Goal: Task Accomplishment & Management: Manage account settings

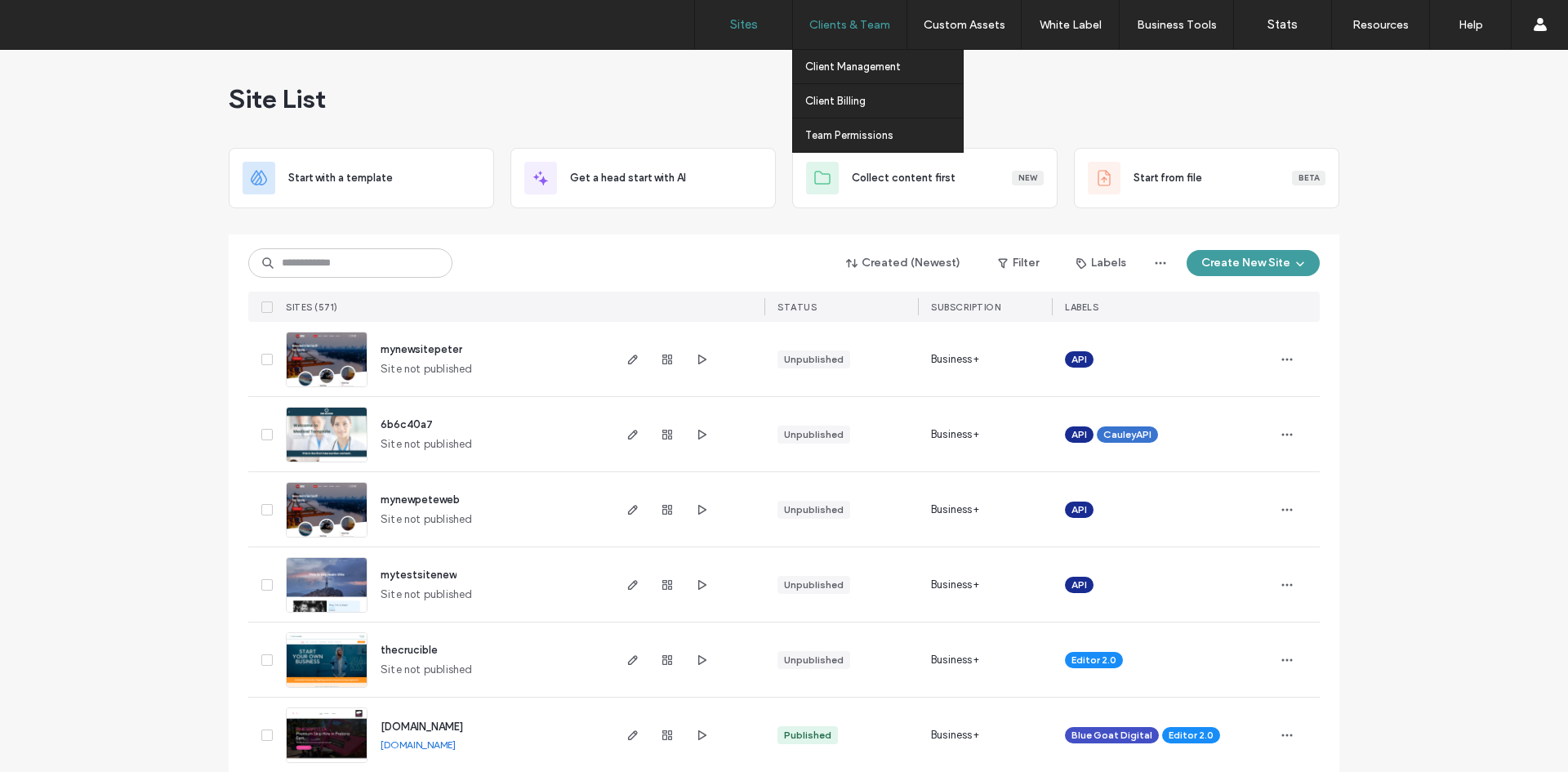
click at [867, 25] on label "Clients & Team" at bounding box center [849, 25] width 81 height 14
click at [847, 68] on label "Client Management" at bounding box center [853, 66] width 95 height 12
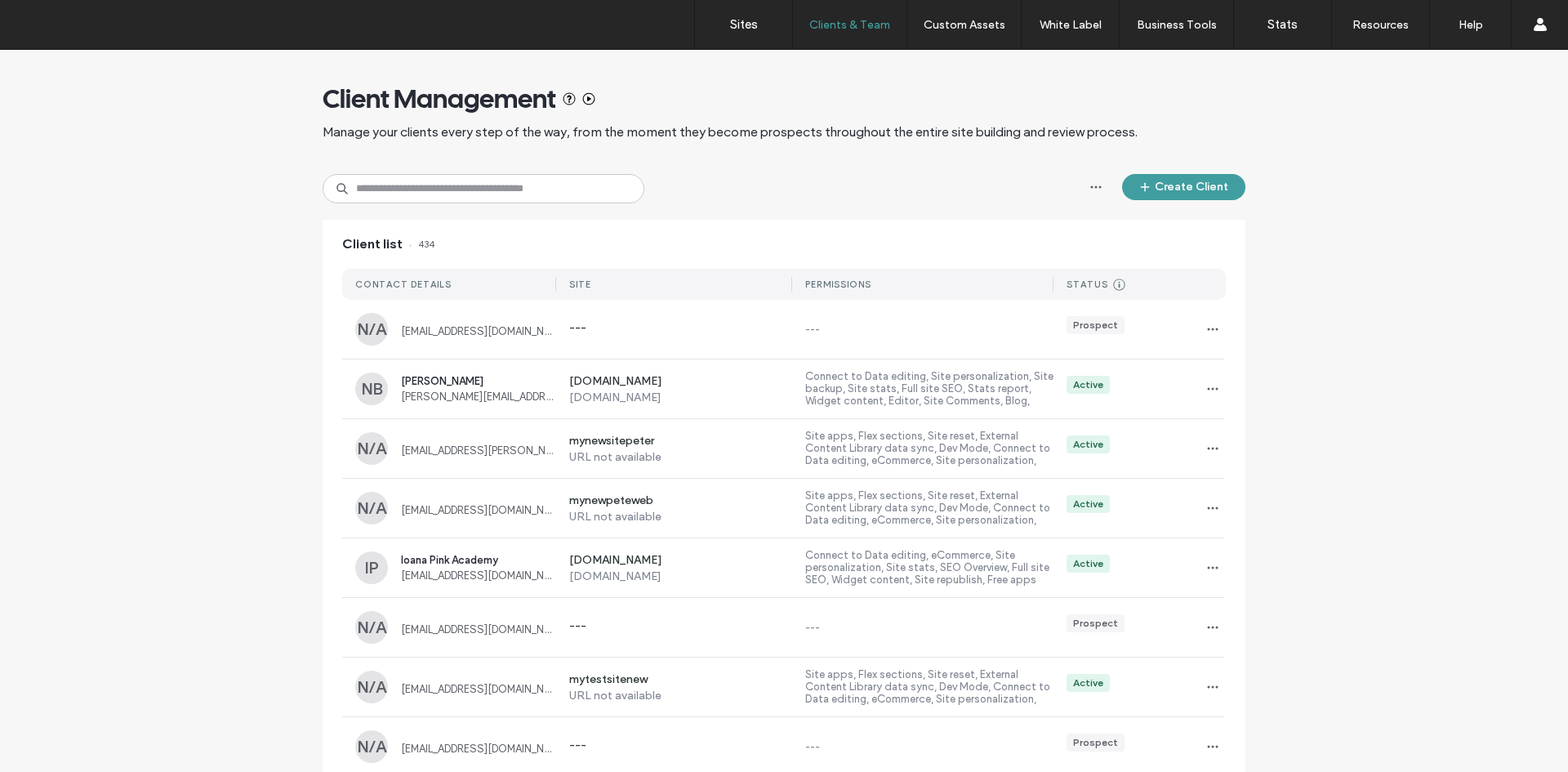
click at [1208, 329] on use "button" at bounding box center [1213, 329] width 10 height 3
click at [1245, 371] on span "Sites & Permissions" at bounding box center [1274, 371] width 93 height 16
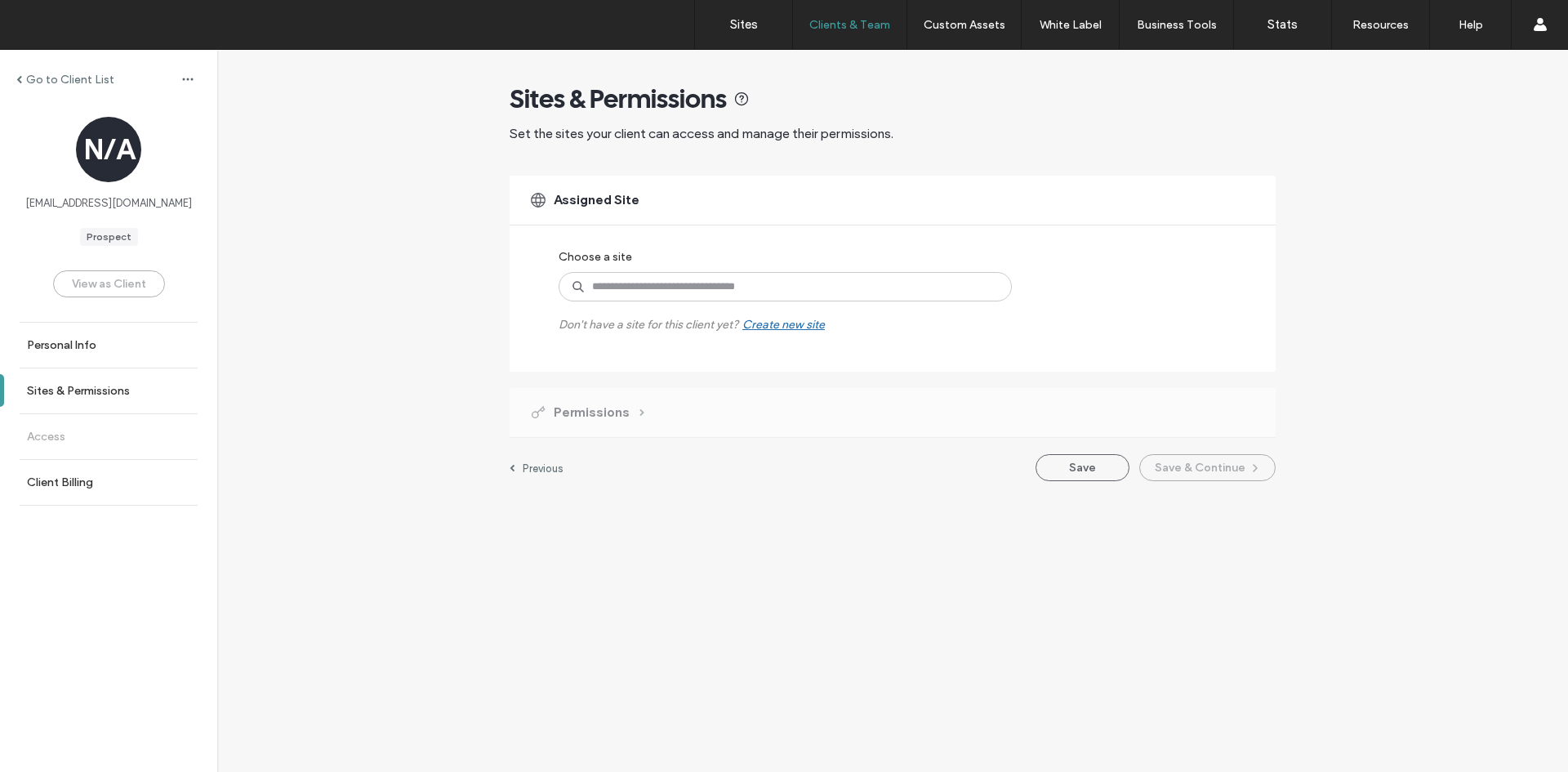
click at [632, 415] on div "Permissions" at bounding box center [587, 412] width 115 height 18
click at [19, 79] on span at bounding box center [19, 80] width 6 height 9
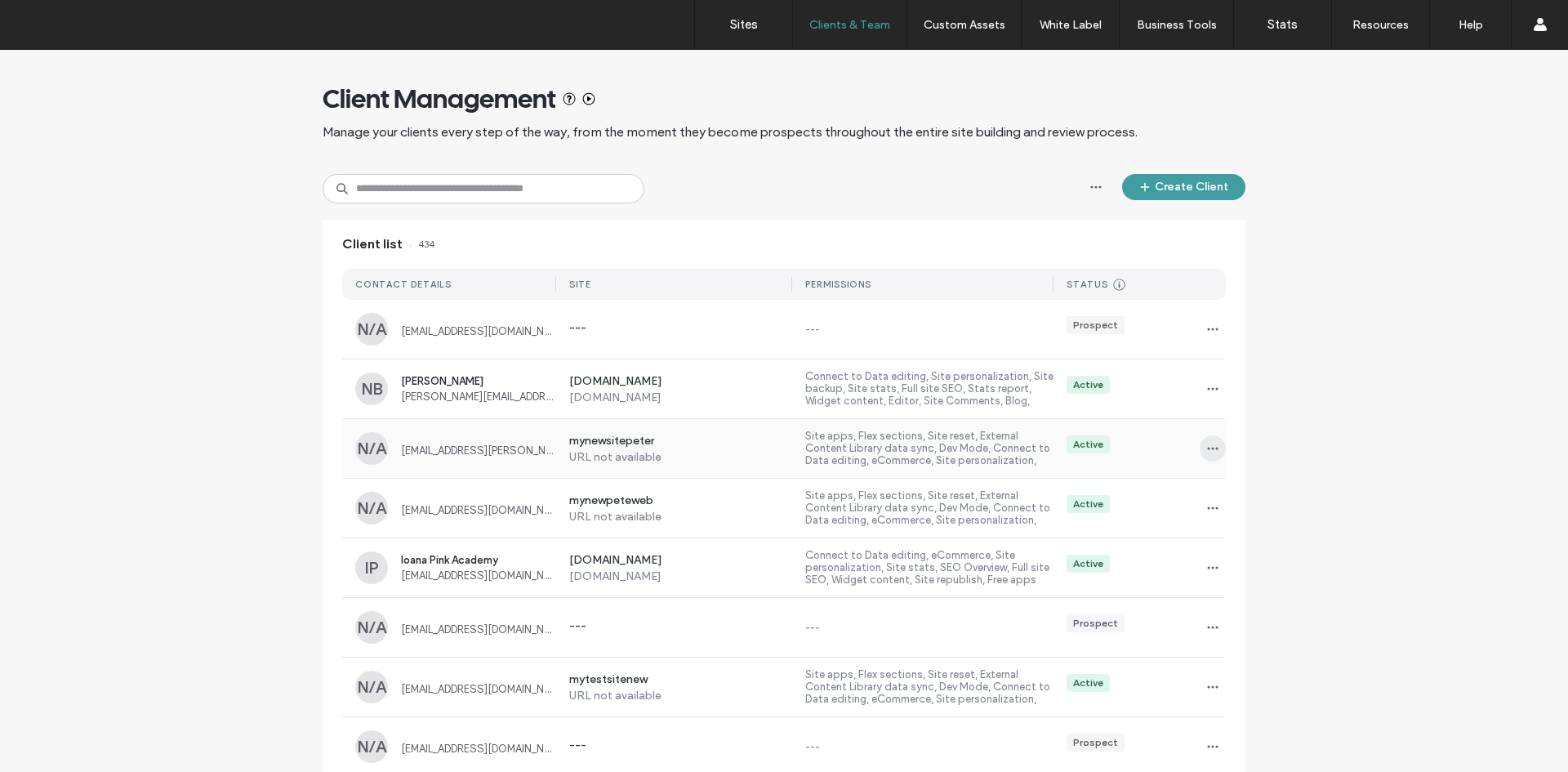
click at [1206, 449] on icon "button" at bounding box center [1212, 448] width 13 height 13
click at [1243, 490] on span "Sites & Permissions" at bounding box center [1274, 491] width 93 height 16
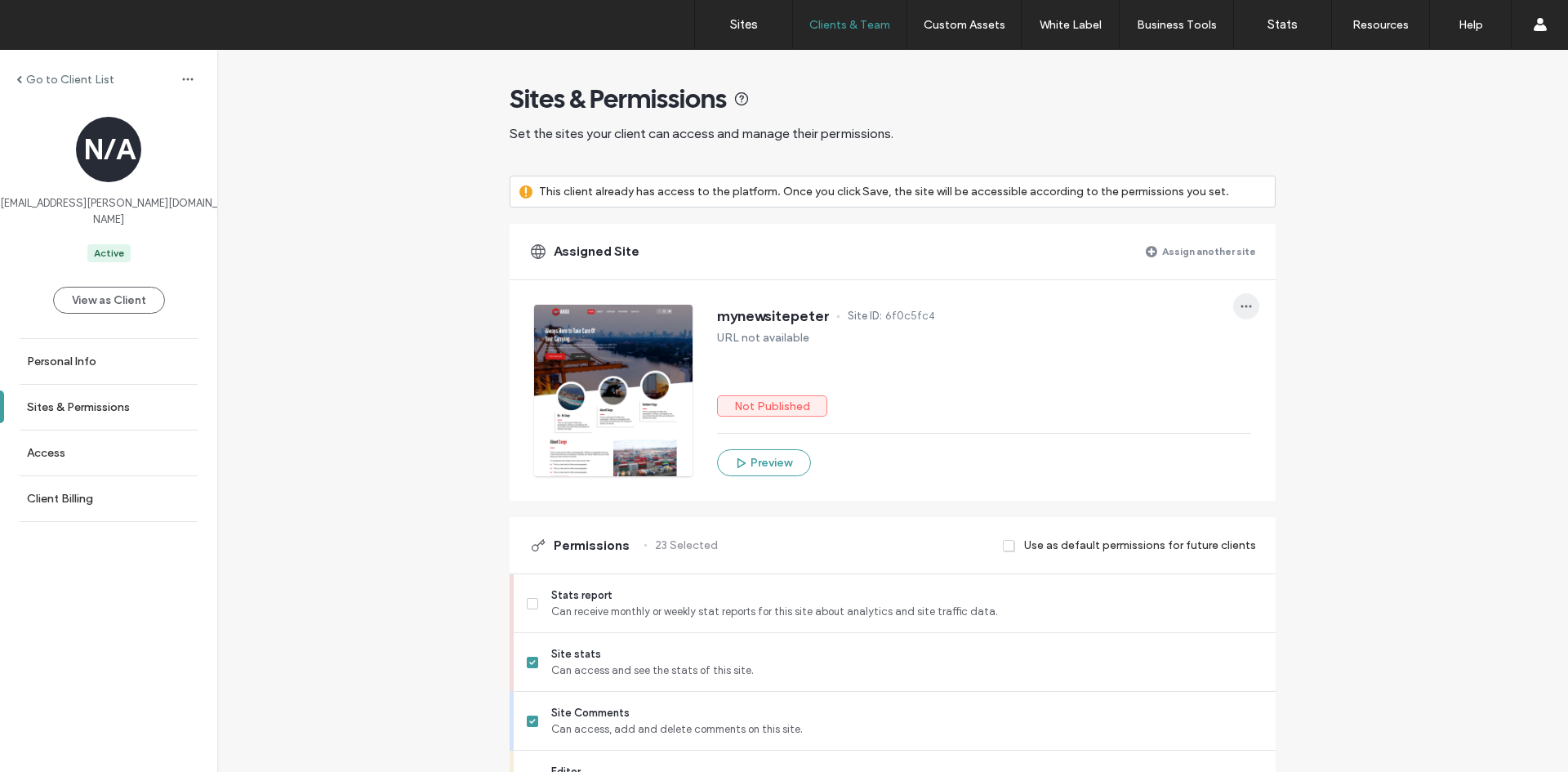
click at [1244, 305] on icon "button" at bounding box center [1245, 305] width 13 height 13
click at [1233, 304] on span "button" at bounding box center [1245, 306] width 26 height 26
click at [1277, 349] on span "Unassign site" at bounding box center [1293, 348] width 64 height 16
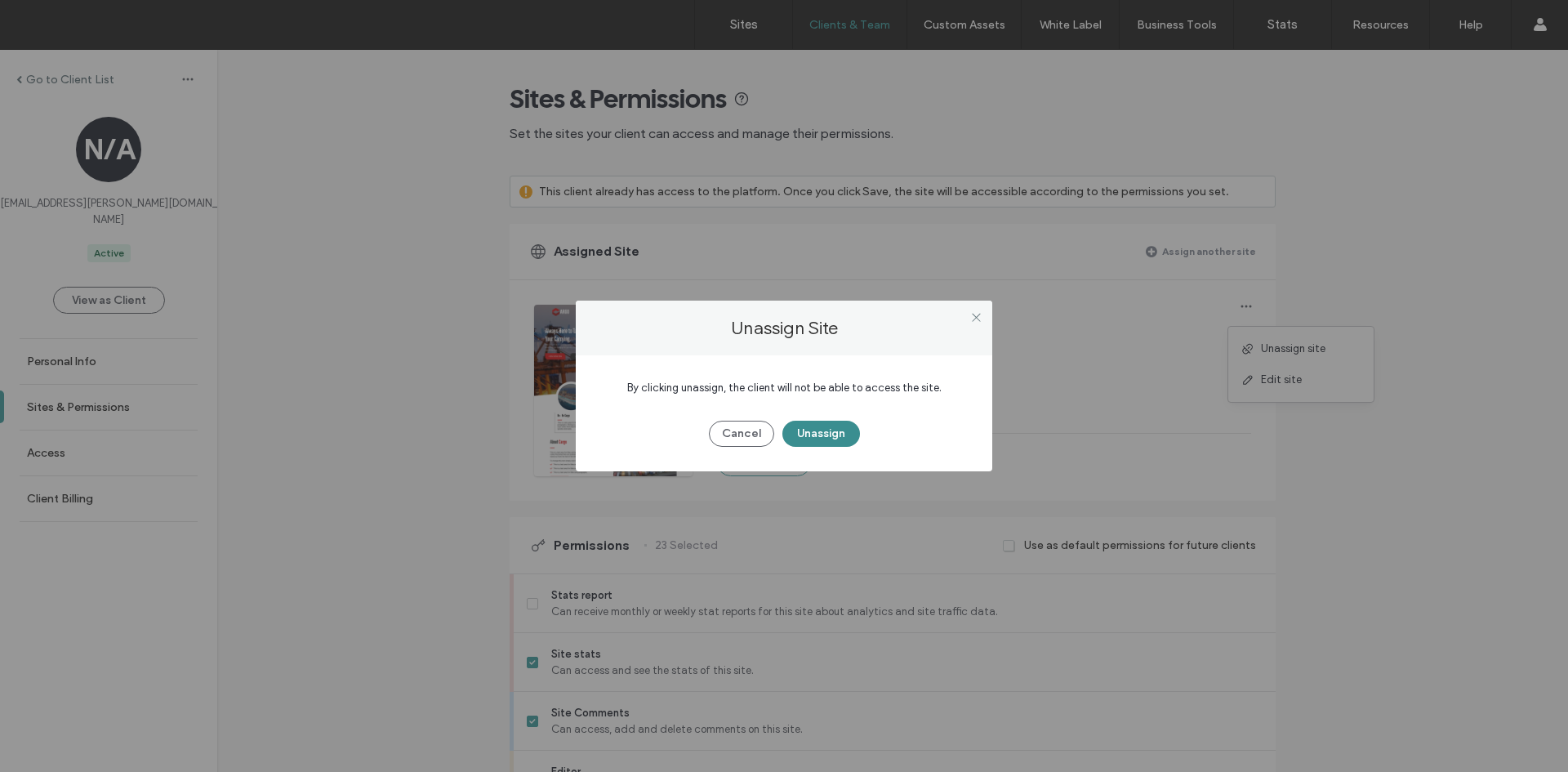
click at [825, 433] on button "Unassign" at bounding box center [821, 433] width 77 height 26
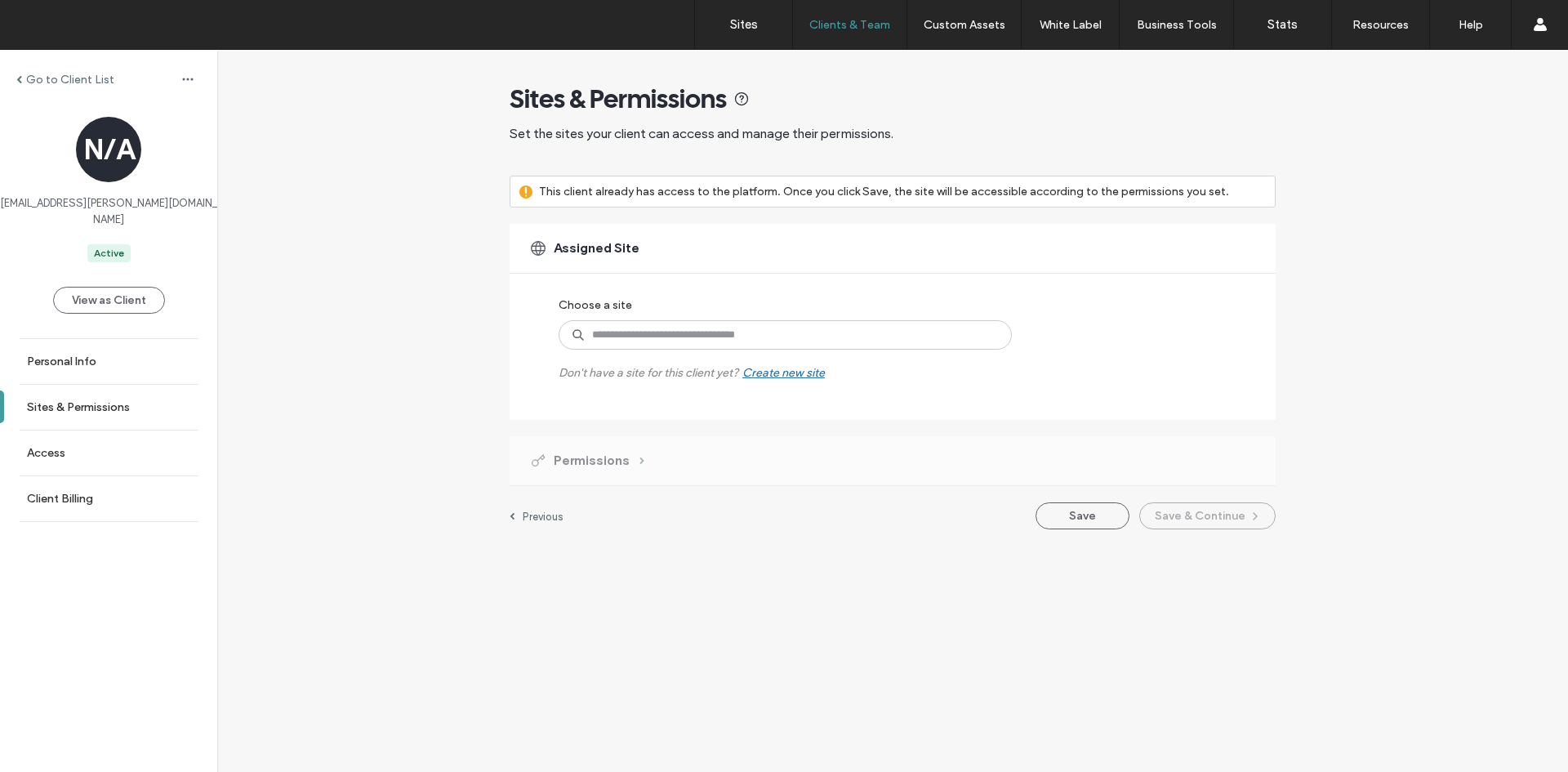
click at [22, 69] on div "Go to Client List" at bounding box center [108, 79] width 217 height 26
click at [24, 81] on div "Go to Client List" at bounding box center [65, 80] width 98 height 14
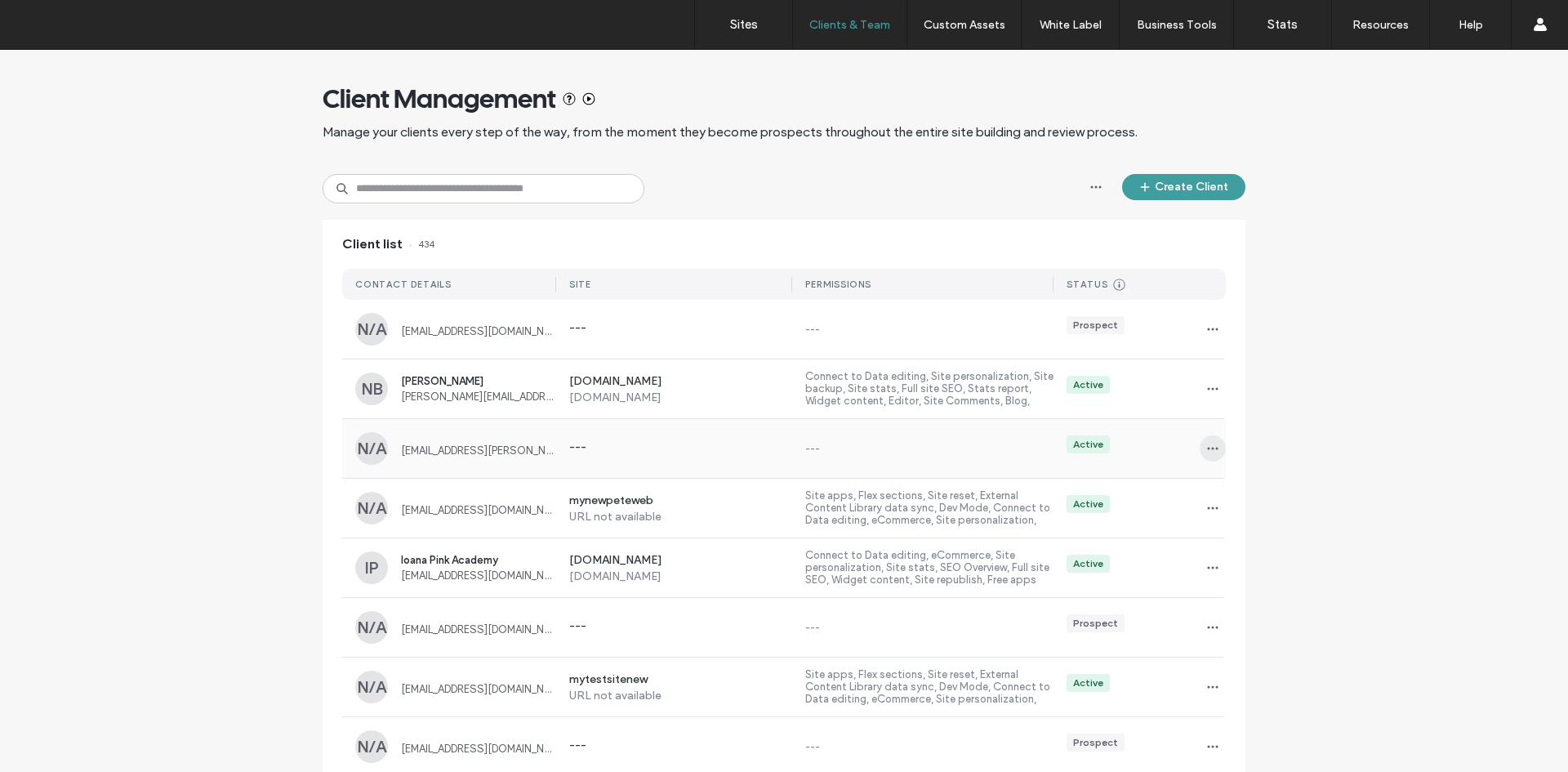
click at [1206, 450] on icon "button" at bounding box center [1212, 448] width 13 height 13
click at [1244, 551] on span "Delete client" at bounding box center [1257, 552] width 61 height 16
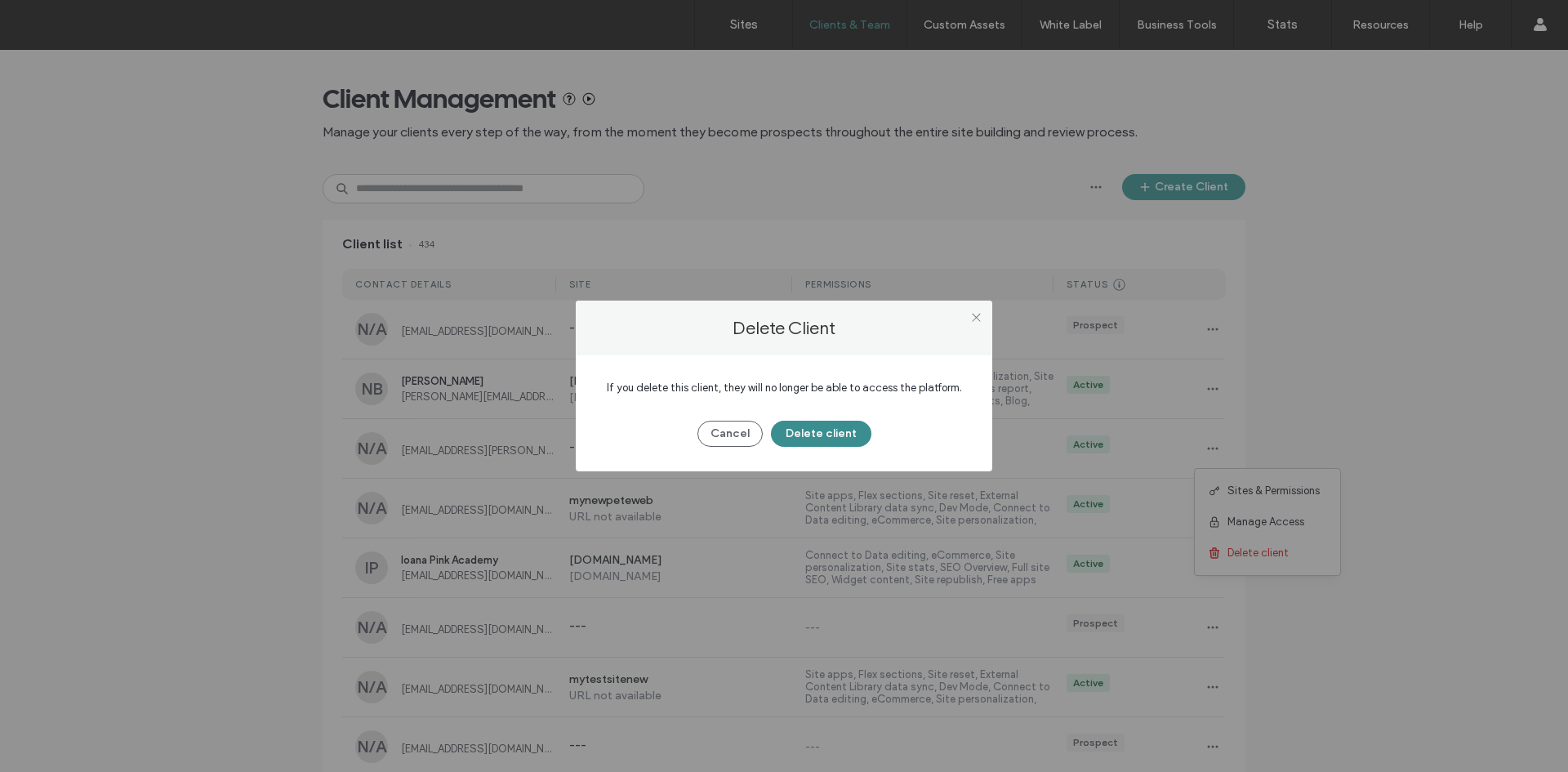
click at [822, 431] on button "Delete client" at bounding box center [821, 433] width 100 height 26
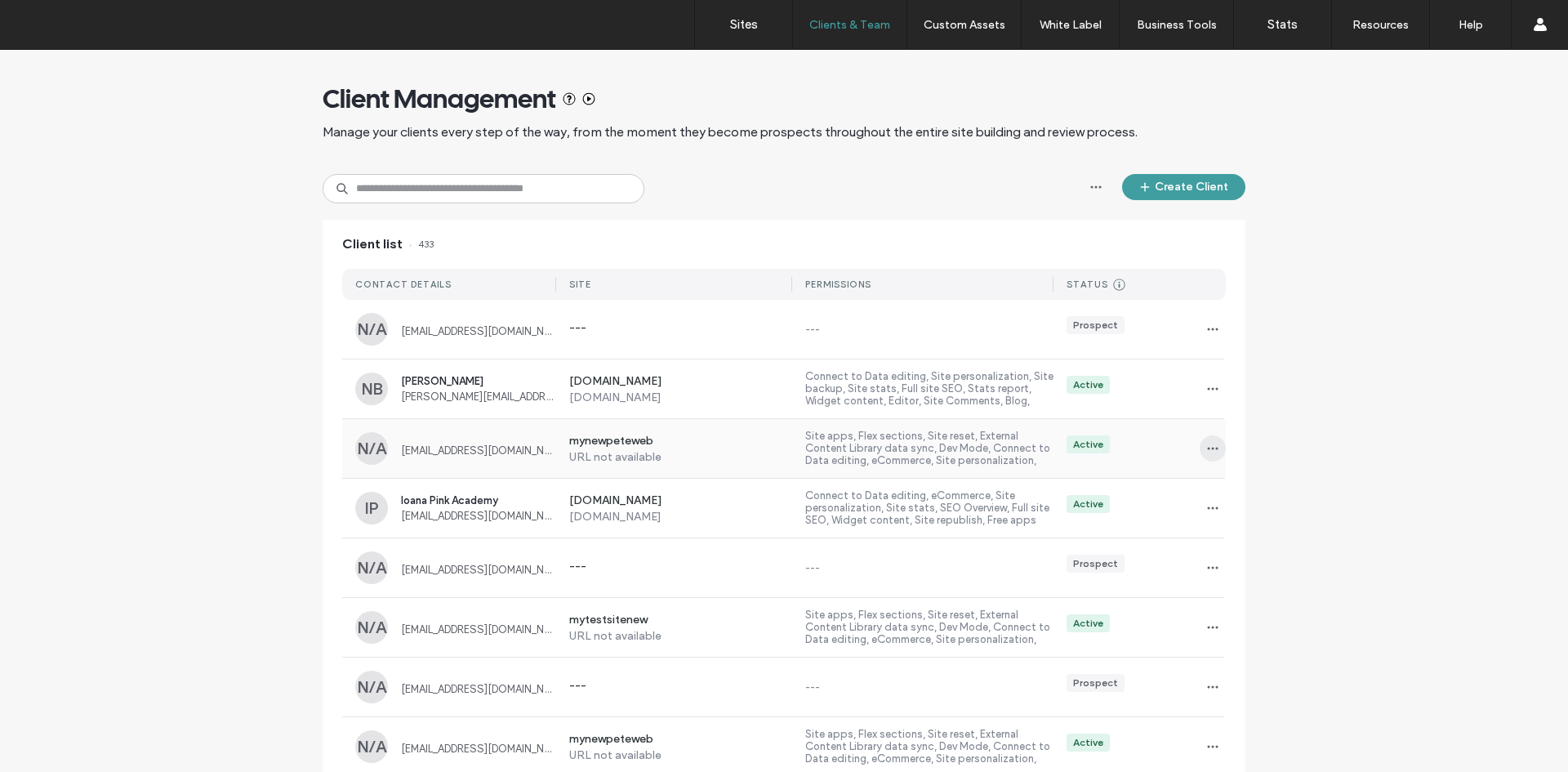
click at [1211, 448] on use "button" at bounding box center [1213, 449] width 10 height 3
click at [1250, 485] on span "Sites & Permissions" at bounding box center [1274, 491] width 93 height 16
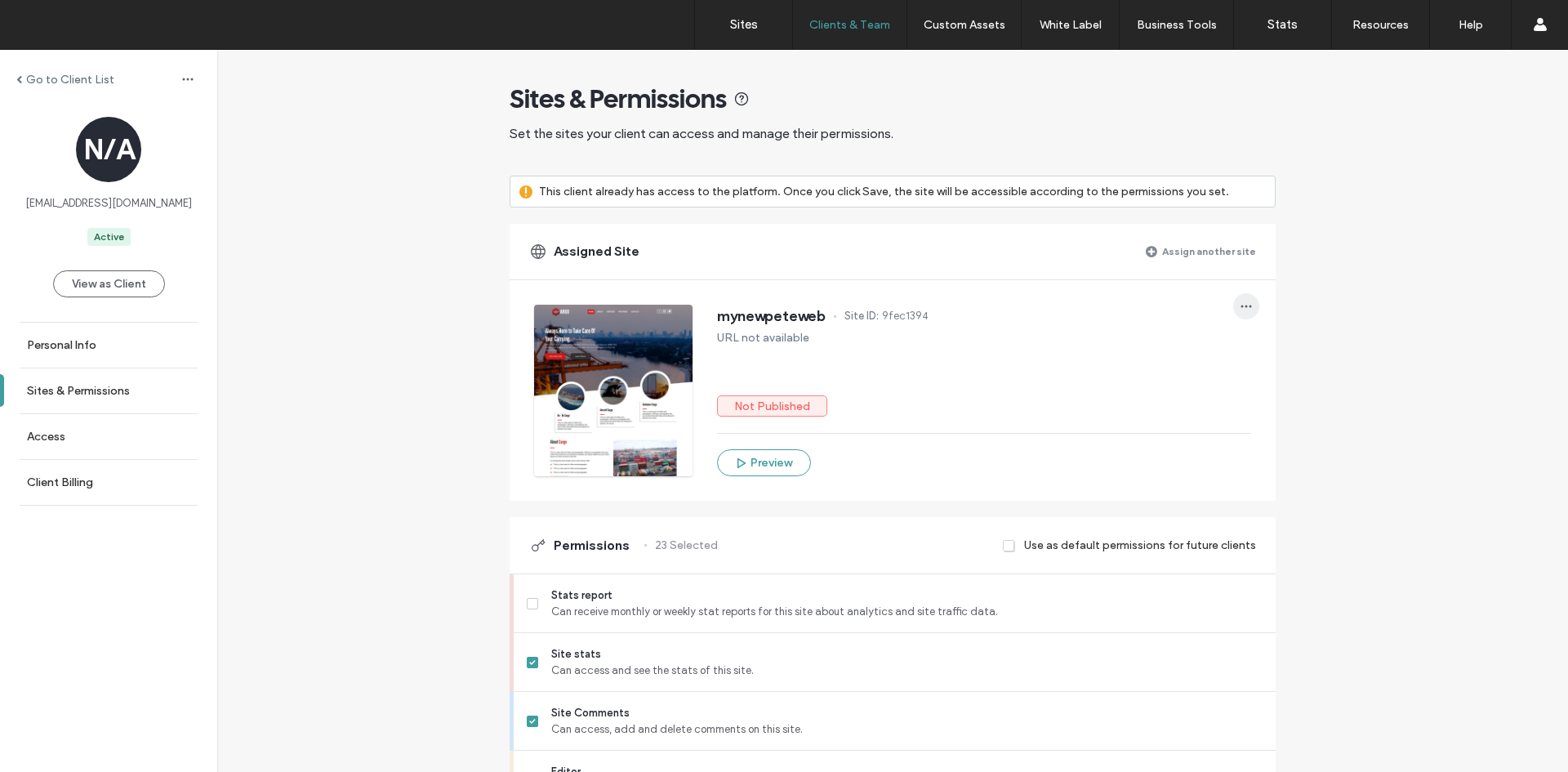
click at [1239, 309] on icon "button" at bounding box center [1245, 305] width 13 height 13
click at [1281, 347] on span "Unassign site" at bounding box center [1293, 348] width 64 height 16
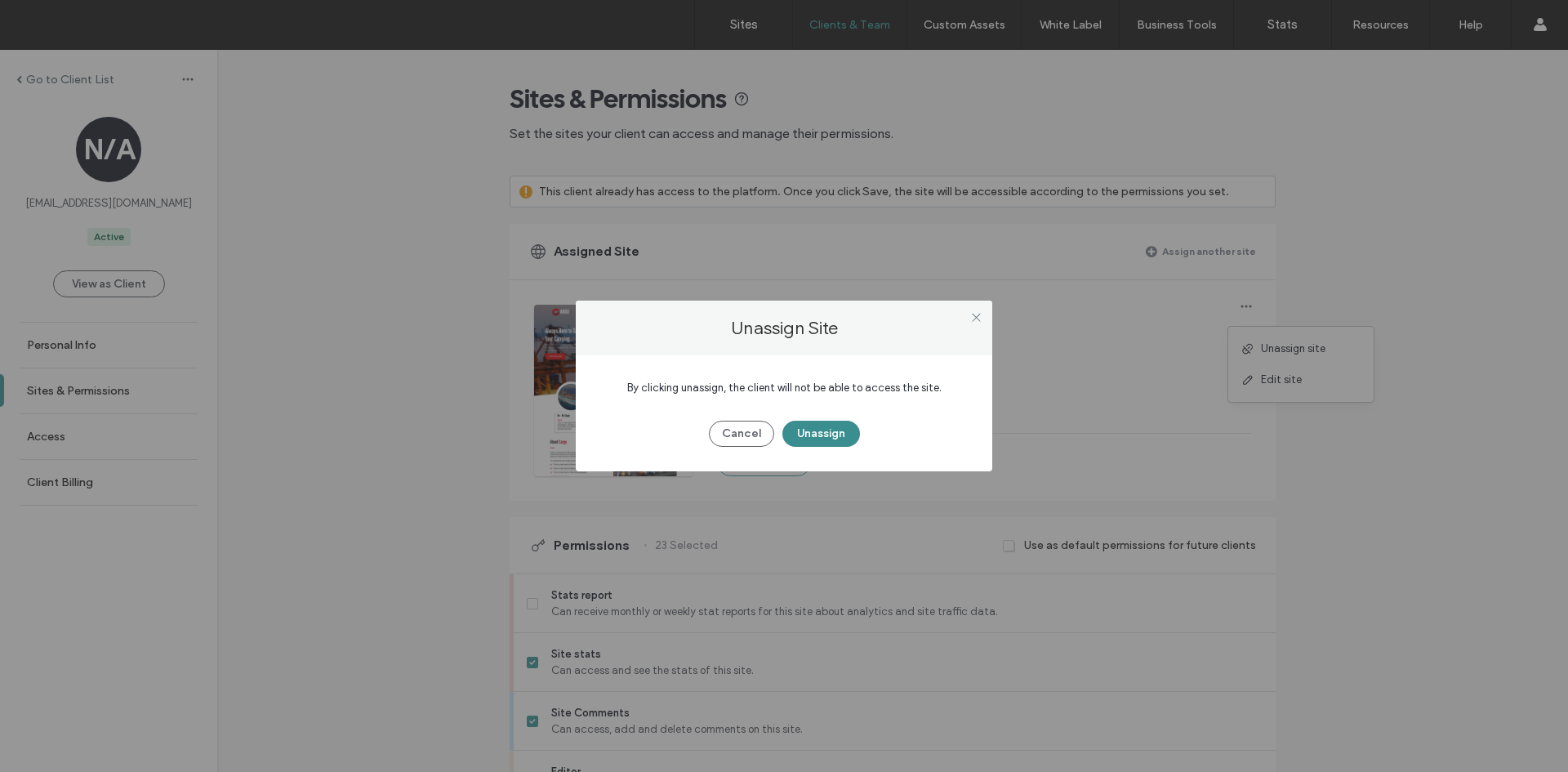
click at [841, 433] on button "Unassign" at bounding box center [821, 433] width 77 height 26
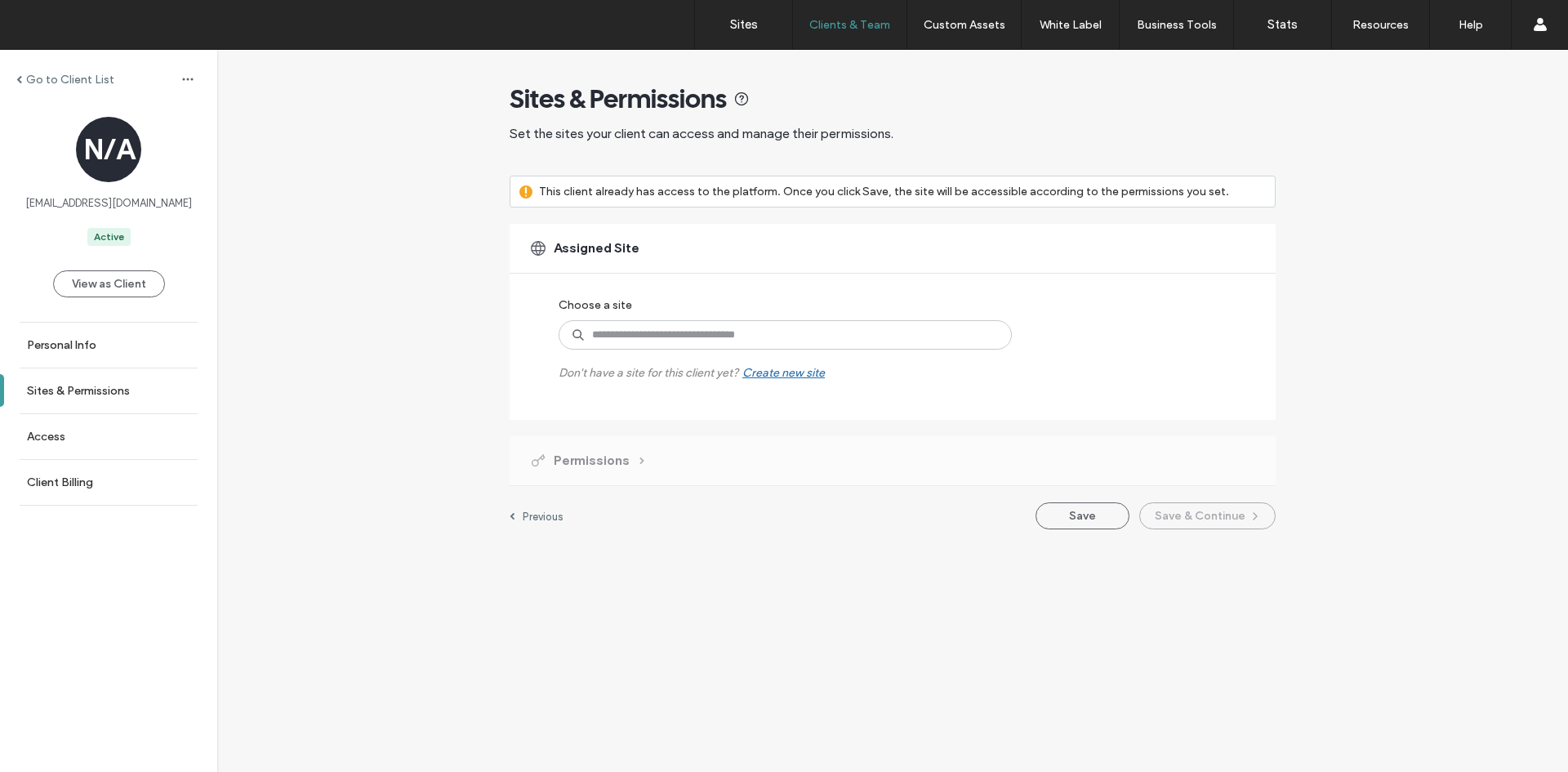
click at [21, 81] on span at bounding box center [19, 80] width 6 height 9
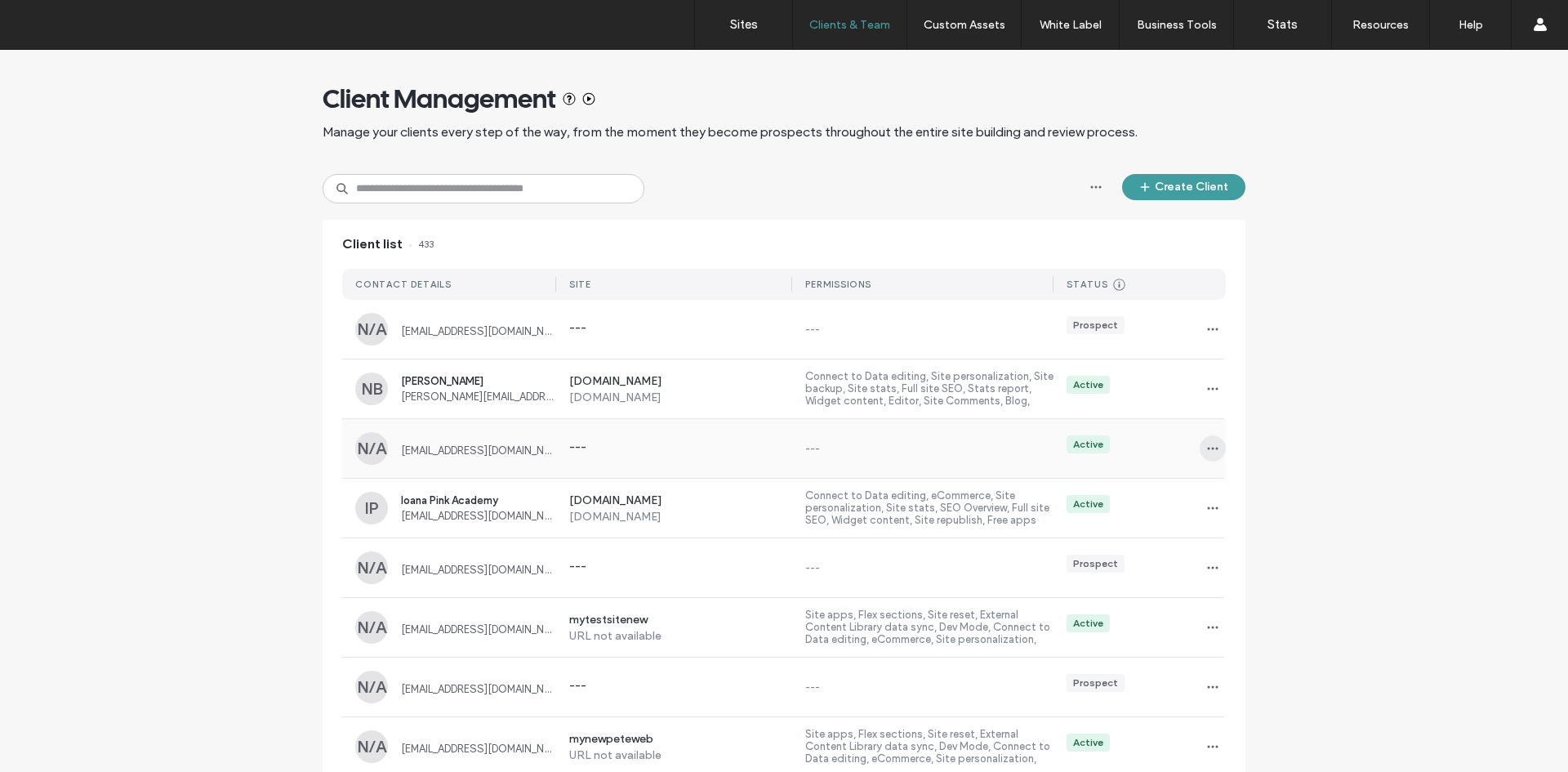
click at [1208, 449] on use "button" at bounding box center [1213, 449] width 10 height 3
click at [1232, 556] on span "Delete client" at bounding box center [1257, 552] width 61 height 16
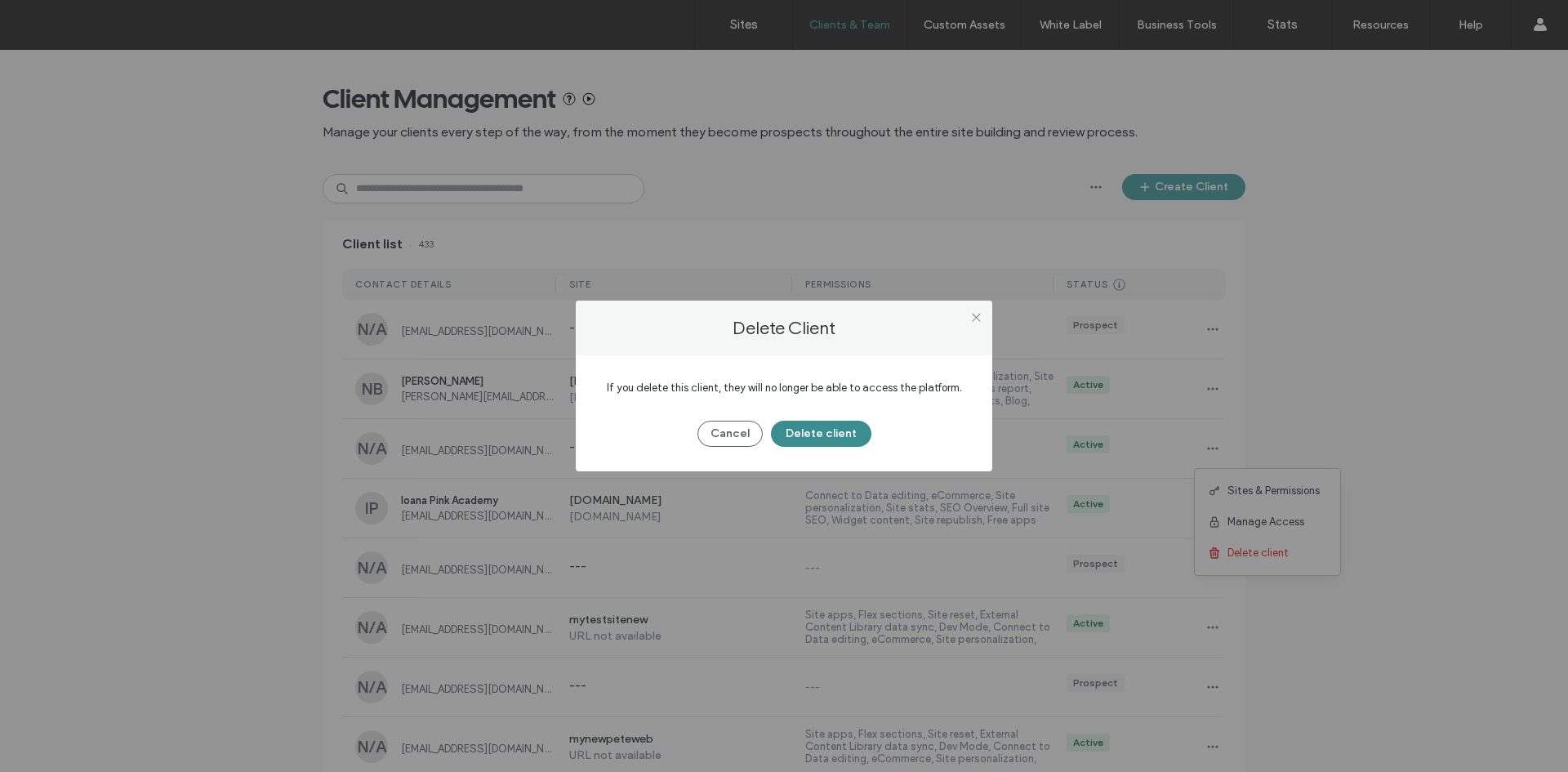
click at [818, 432] on button "Delete client" at bounding box center [821, 433] width 100 height 26
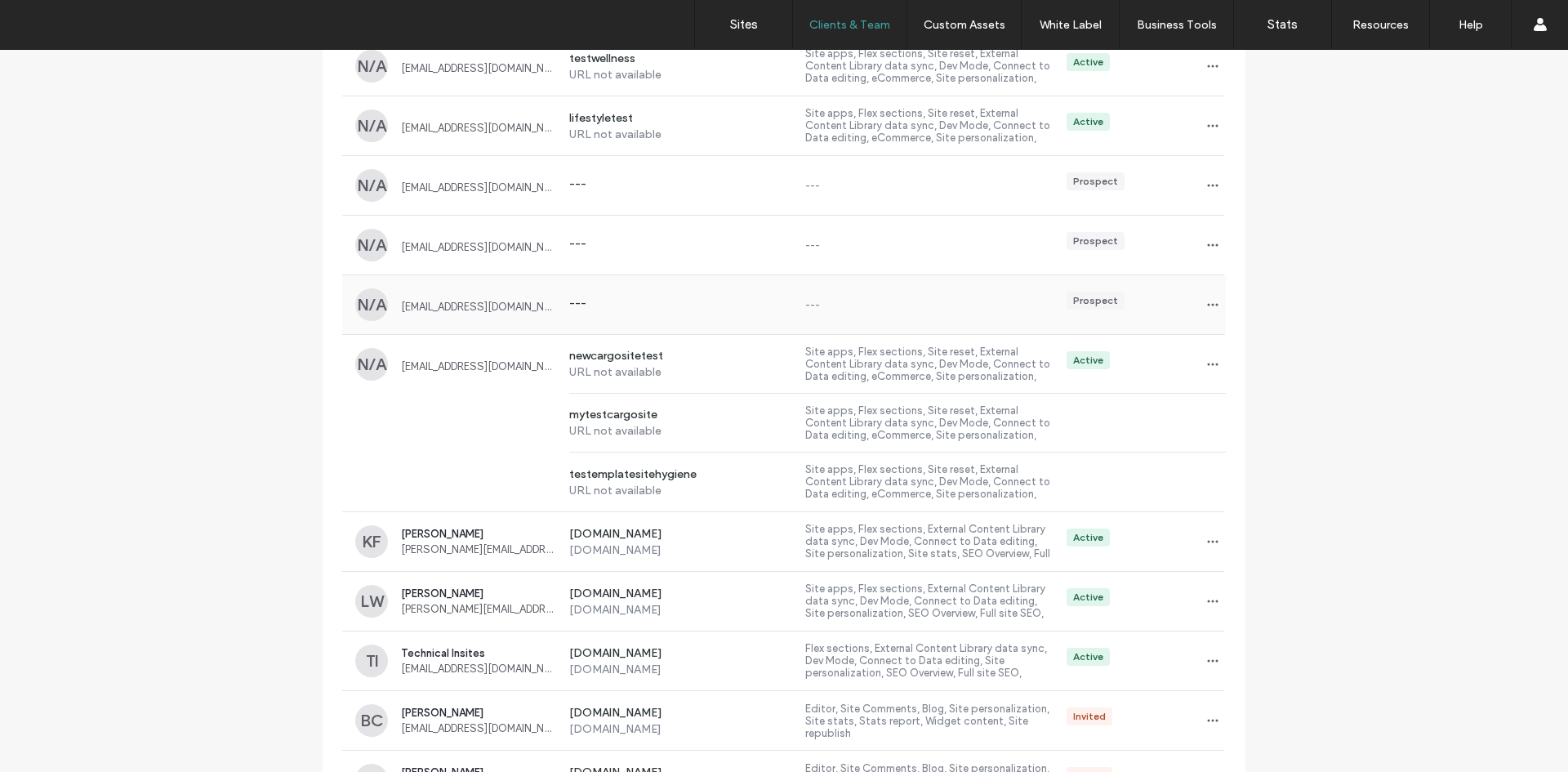
scroll to position [980, 0]
click at [1214, 365] on span "button" at bounding box center [1212, 362] width 26 height 26
click at [1284, 468] on span "Delete client" at bounding box center [1257, 467] width 61 height 16
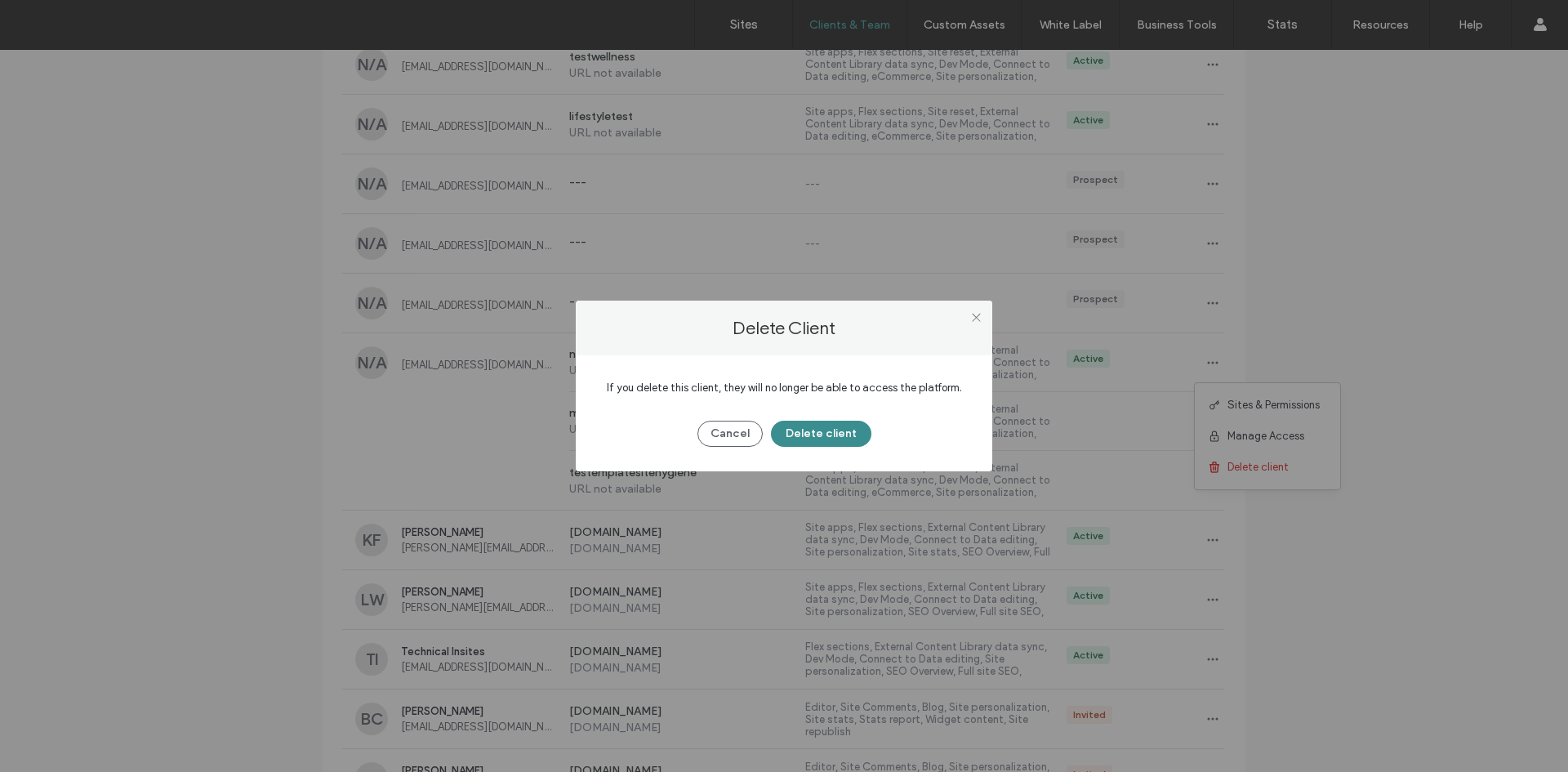
click at [859, 435] on button "Delete client" at bounding box center [821, 433] width 100 height 26
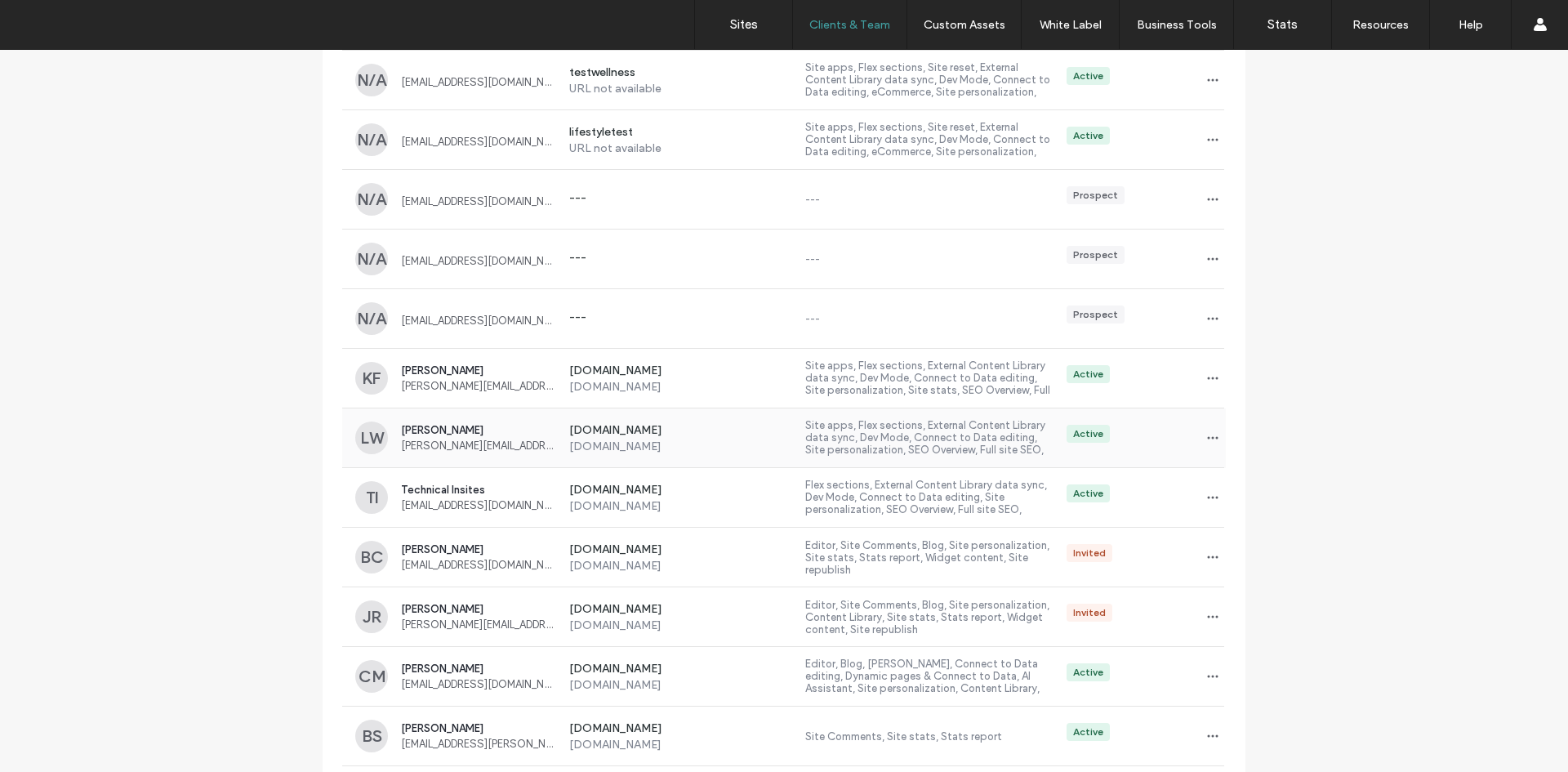
scroll to position [898, 0]
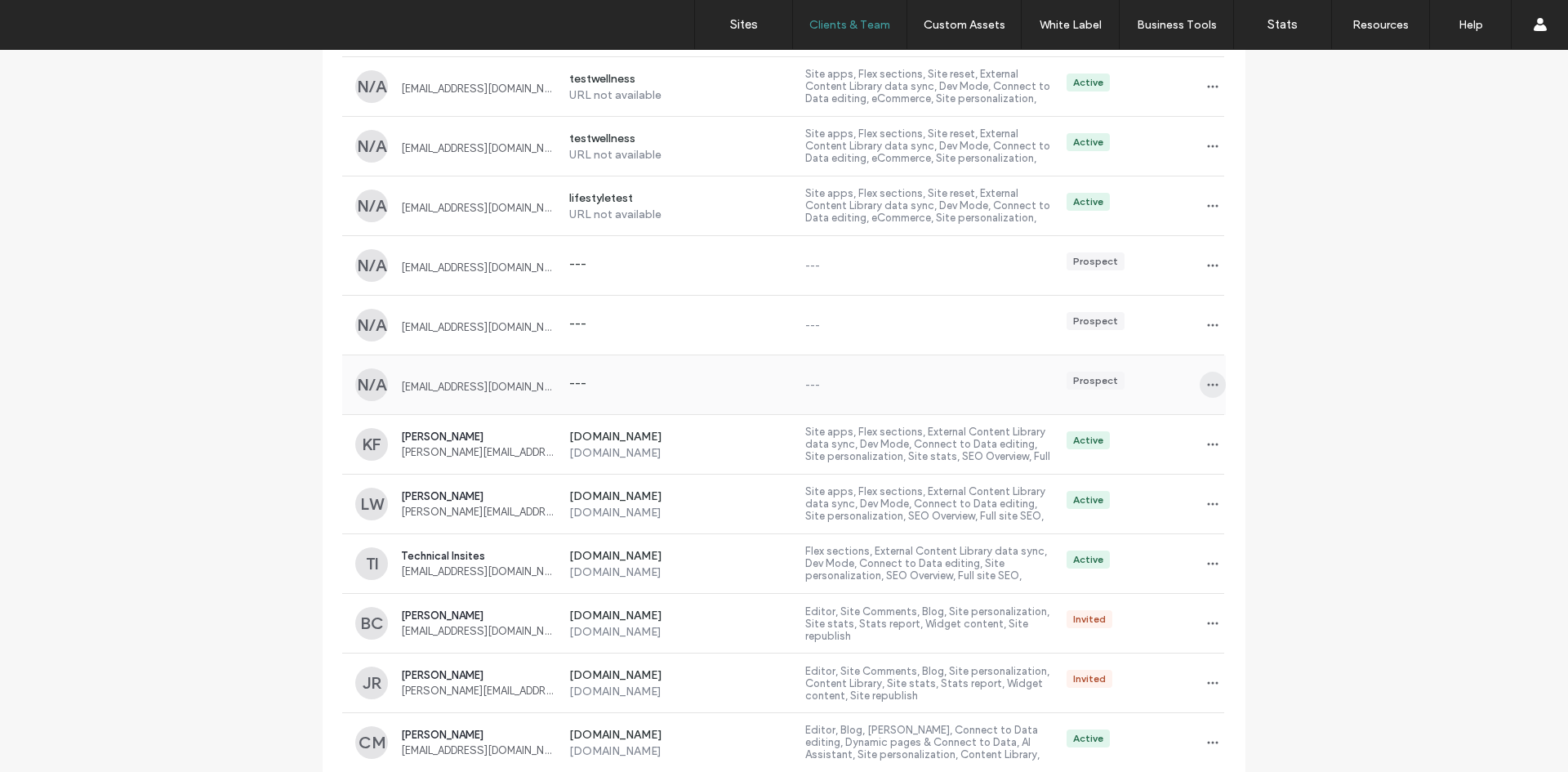
click at [1208, 383] on icon "button" at bounding box center [1212, 384] width 13 height 13
click at [1230, 459] on span "Delete client" at bounding box center [1257, 458] width 61 height 16
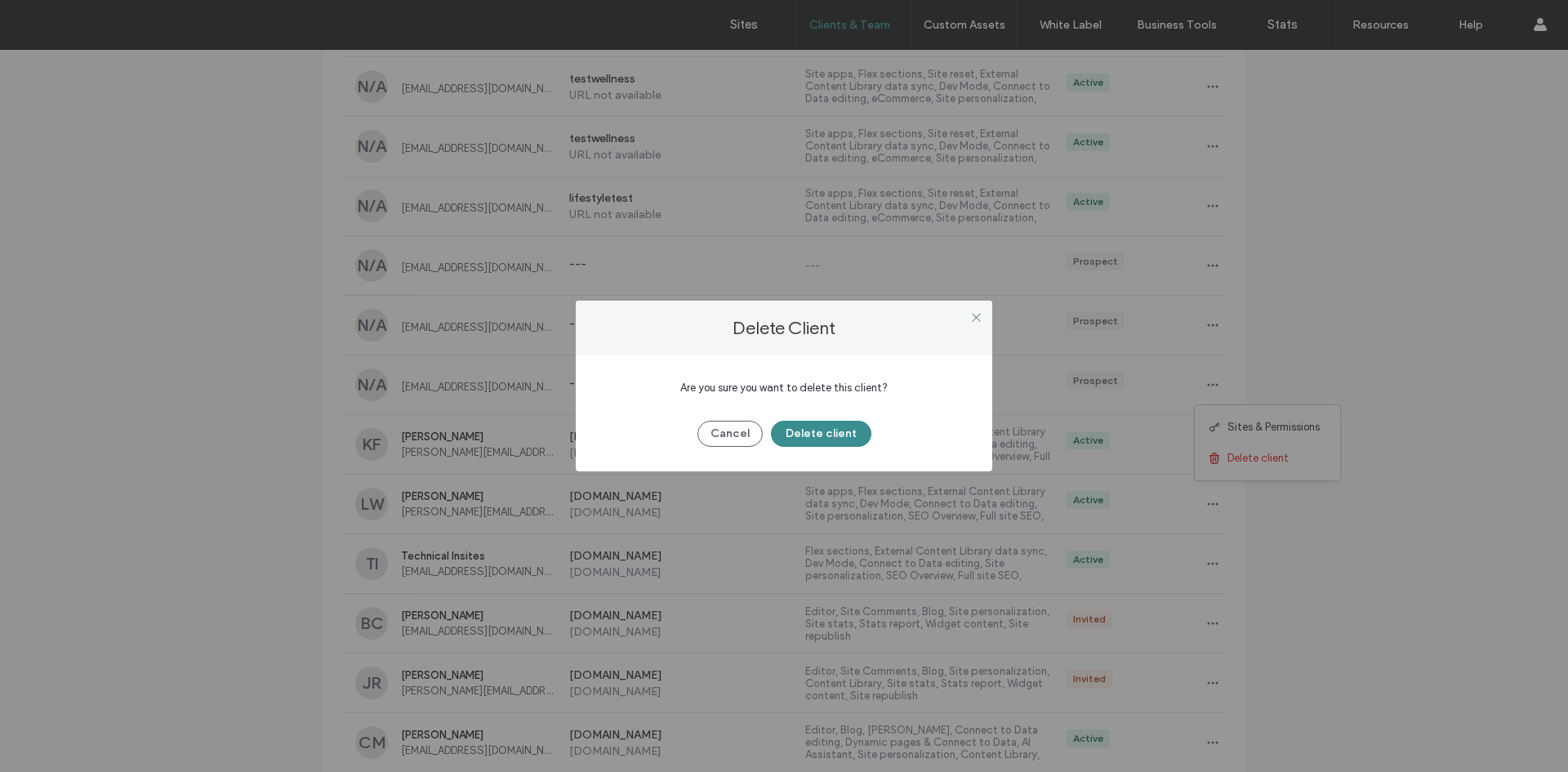
click at [839, 434] on button "Delete client" at bounding box center [821, 433] width 100 height 26
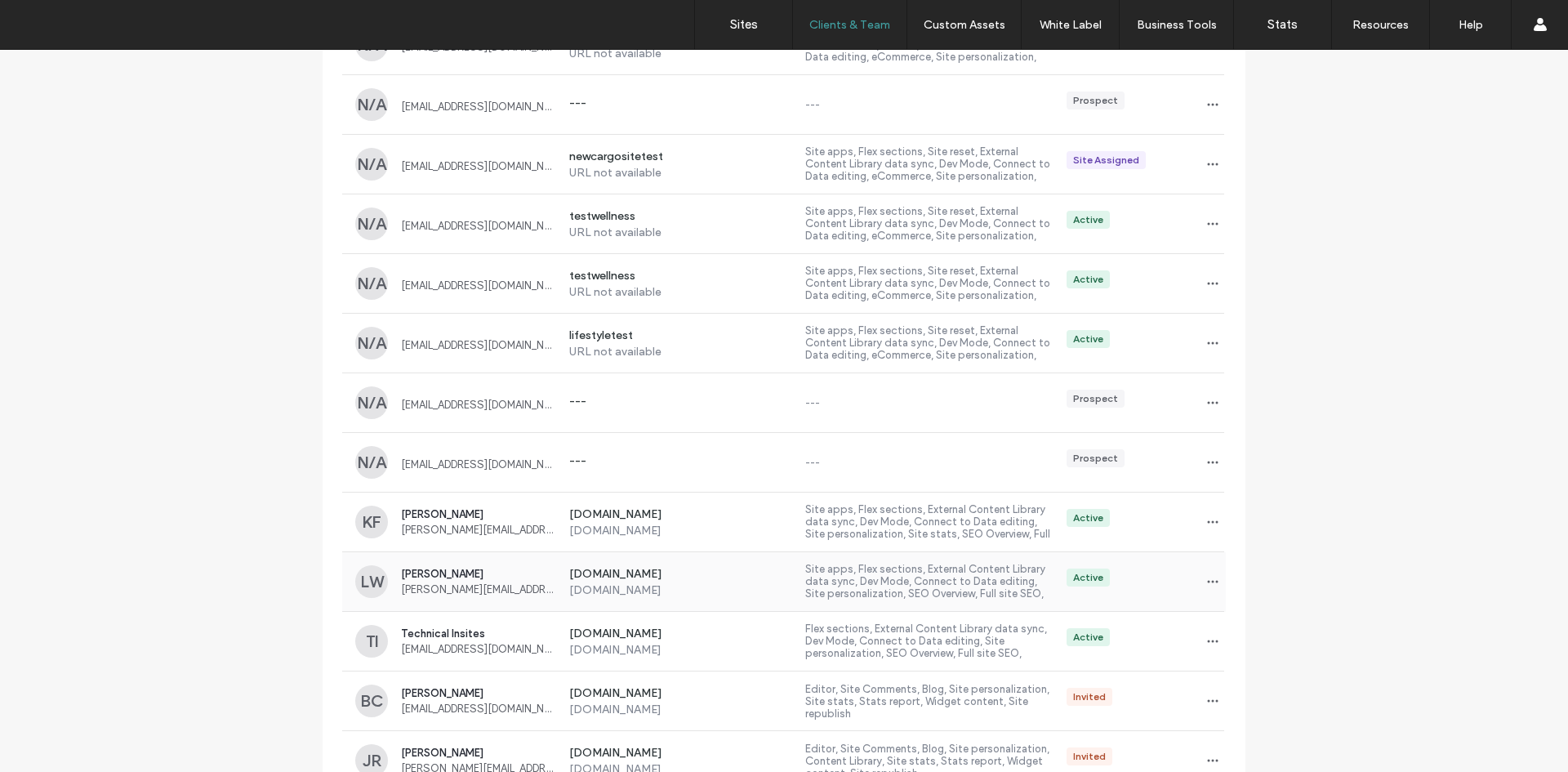
scroll to position [735, 0]
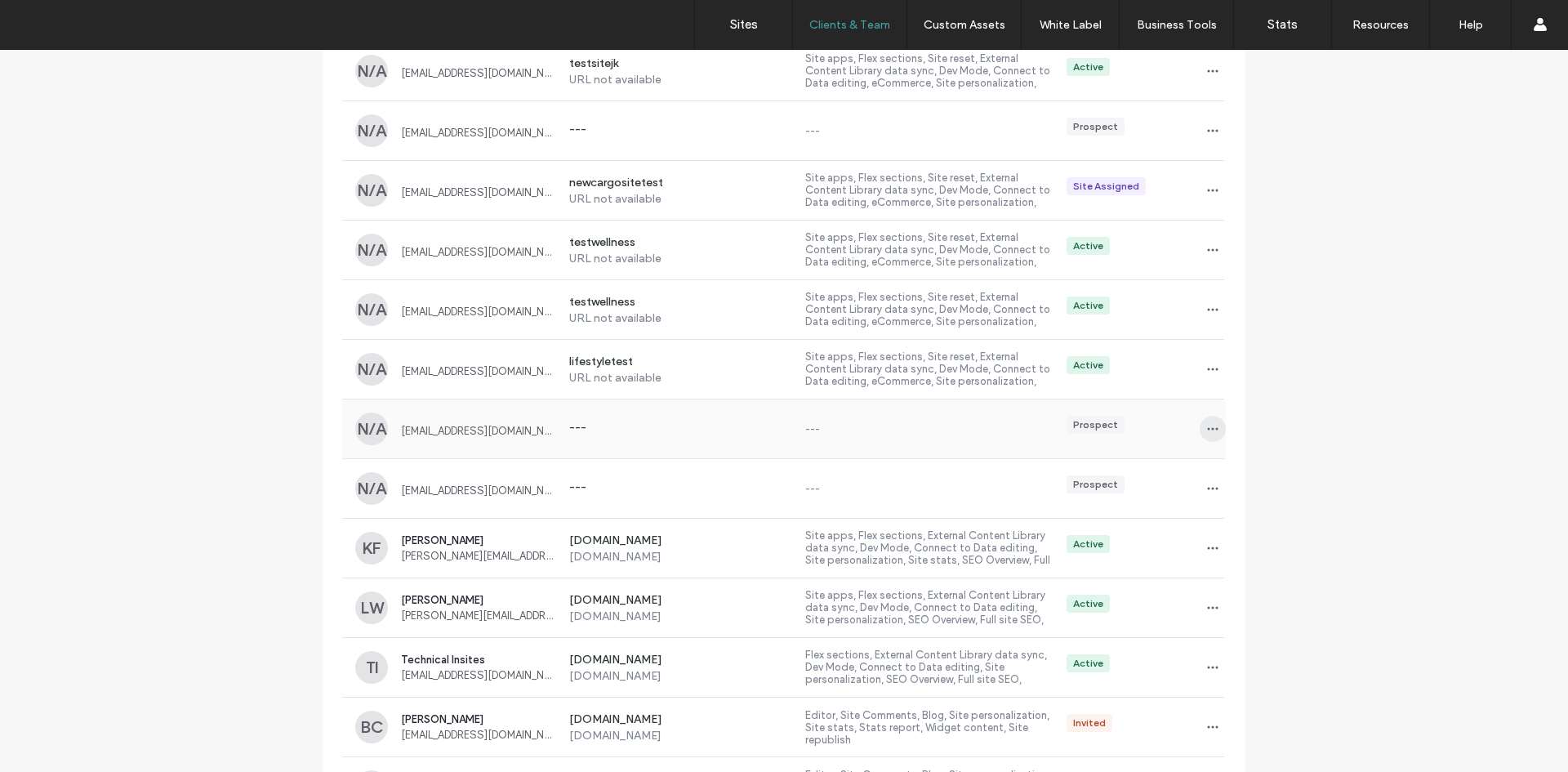
click at [1206, 423] on icon "button" at bounding box center [1212, 428] width 13 height 13
click at [1221, 501] on span at bounding box center [1217, 502] width 20 height 18
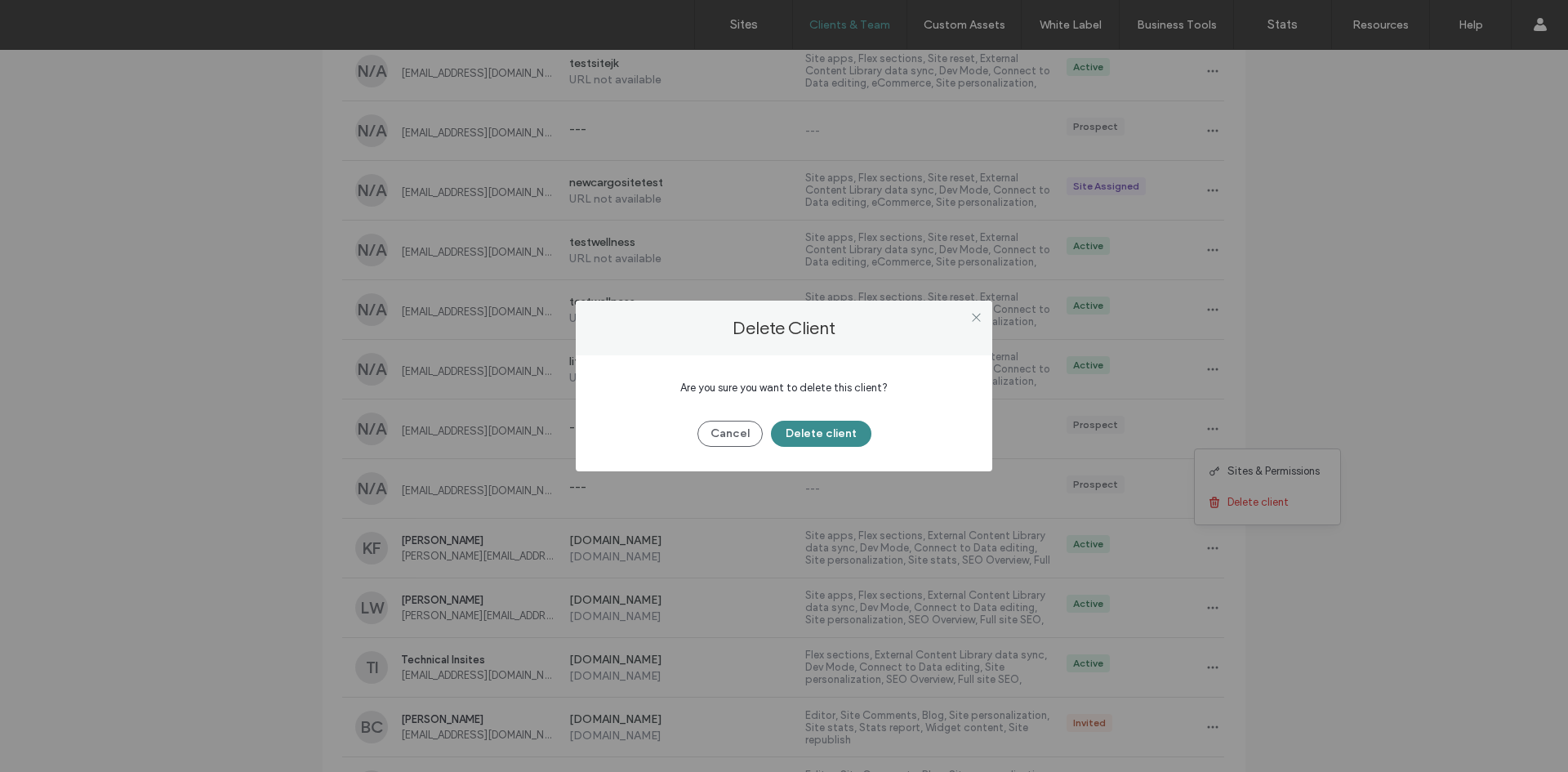
click at [819, 434] on button "Delete client" at bounding box center [821, 433] width 100 height 26
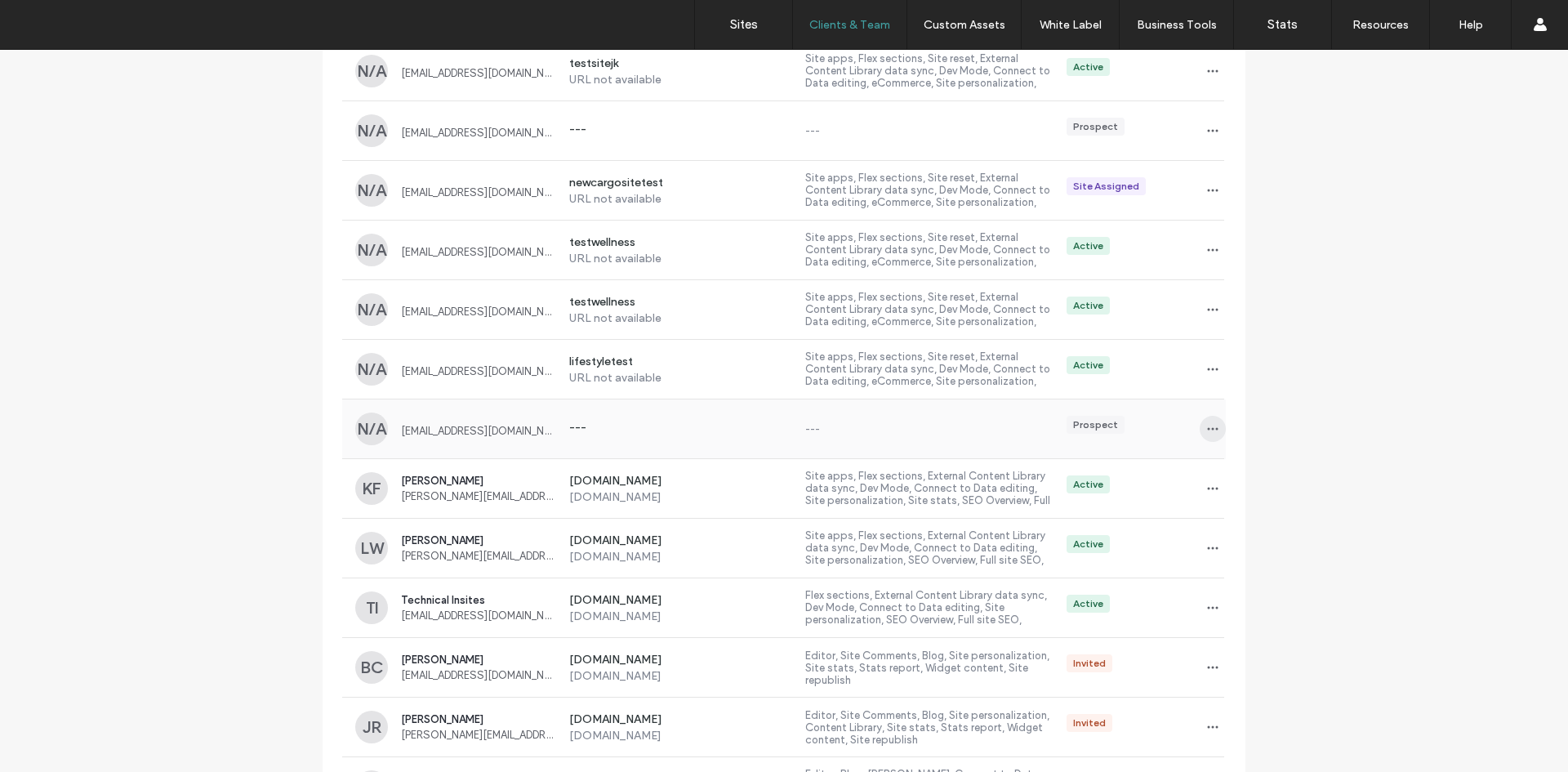
click at [1207, 427] on icon "button" at bounding box center [1212, 428] width 13 height 13
click at [1248, 498] on span "Delete client" at bounding box center [1257, 502] width 61 height 16
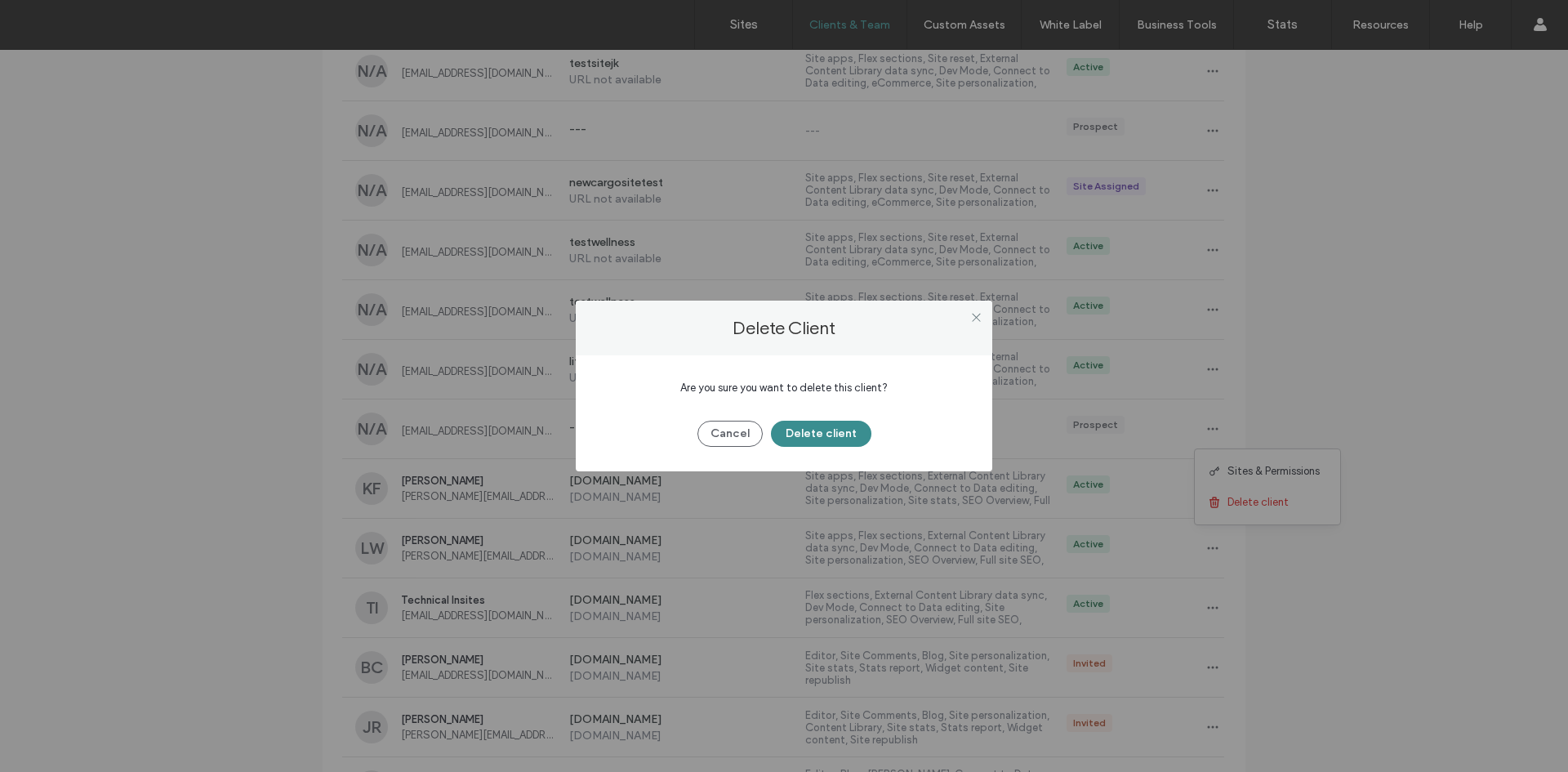
click at [833, 425] on button "Delete client" at bounding box center [821, 433] width 100 height 26
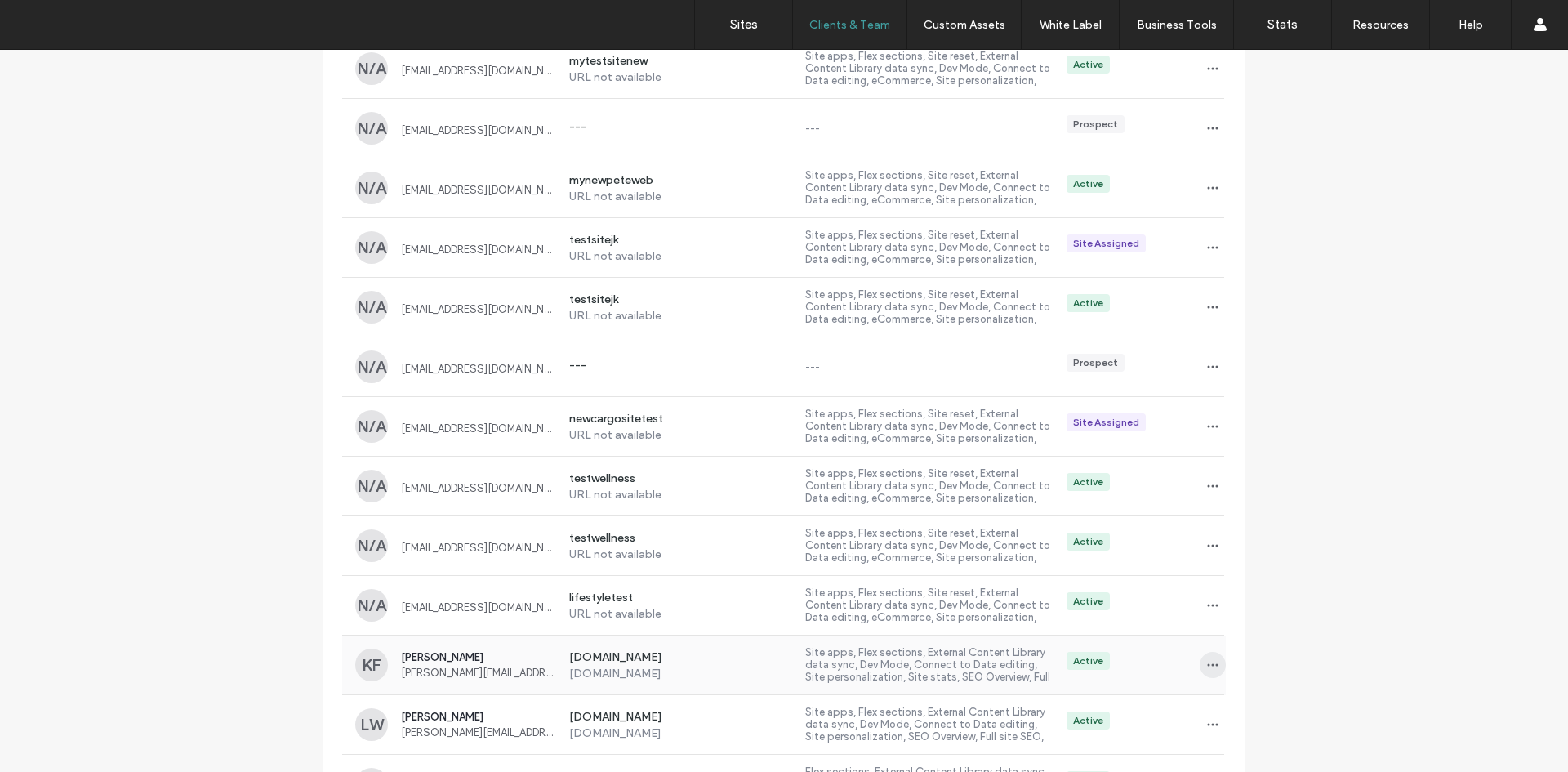
scroll to position [490, 0]
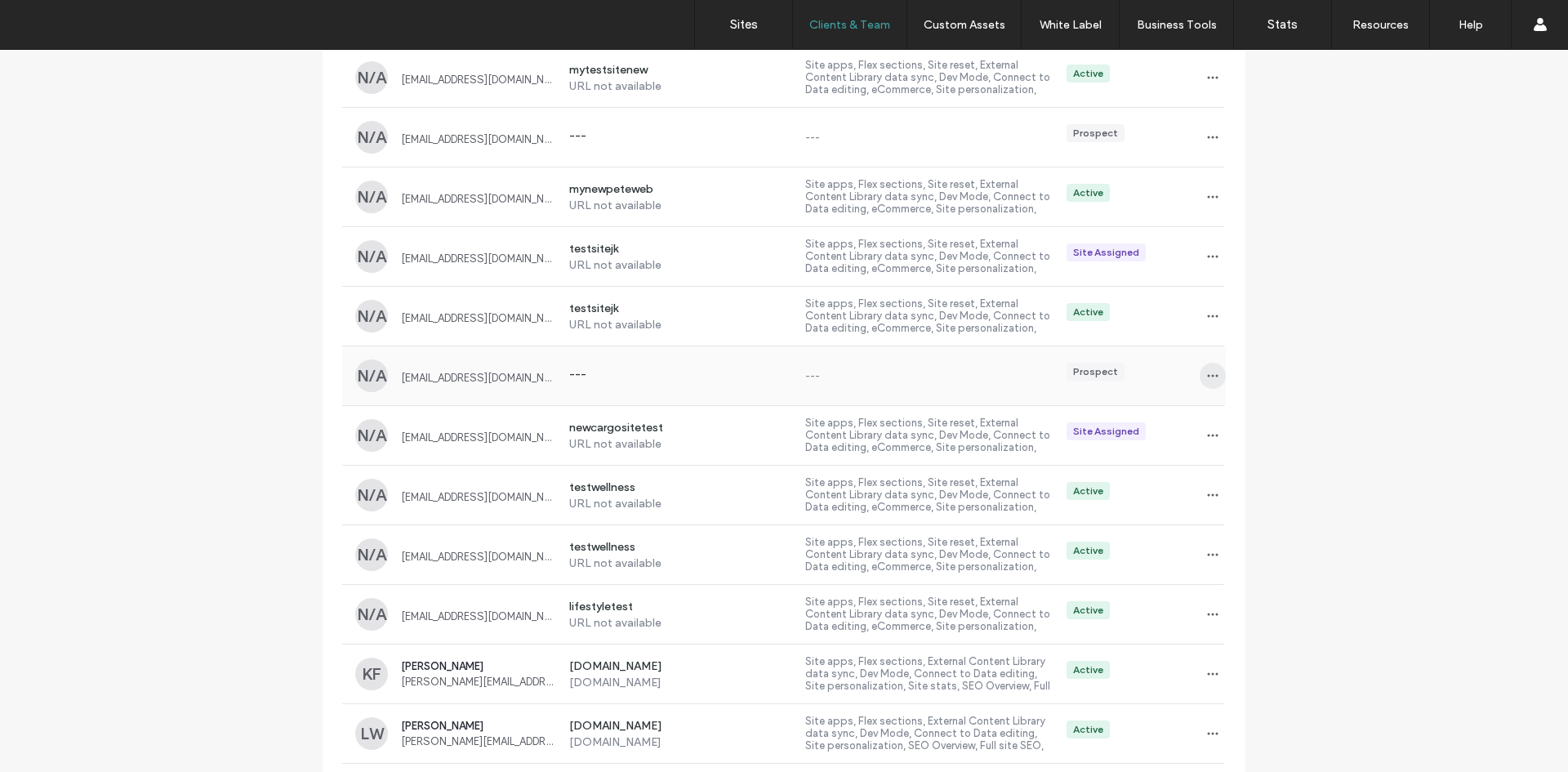
click at [1209, 379] on icon "button" at bounding box center [1212, 375] width 13 height 13
click at [1233, 452] on span "Delete client" at bounding box center [1257, 449] width 61 height 16
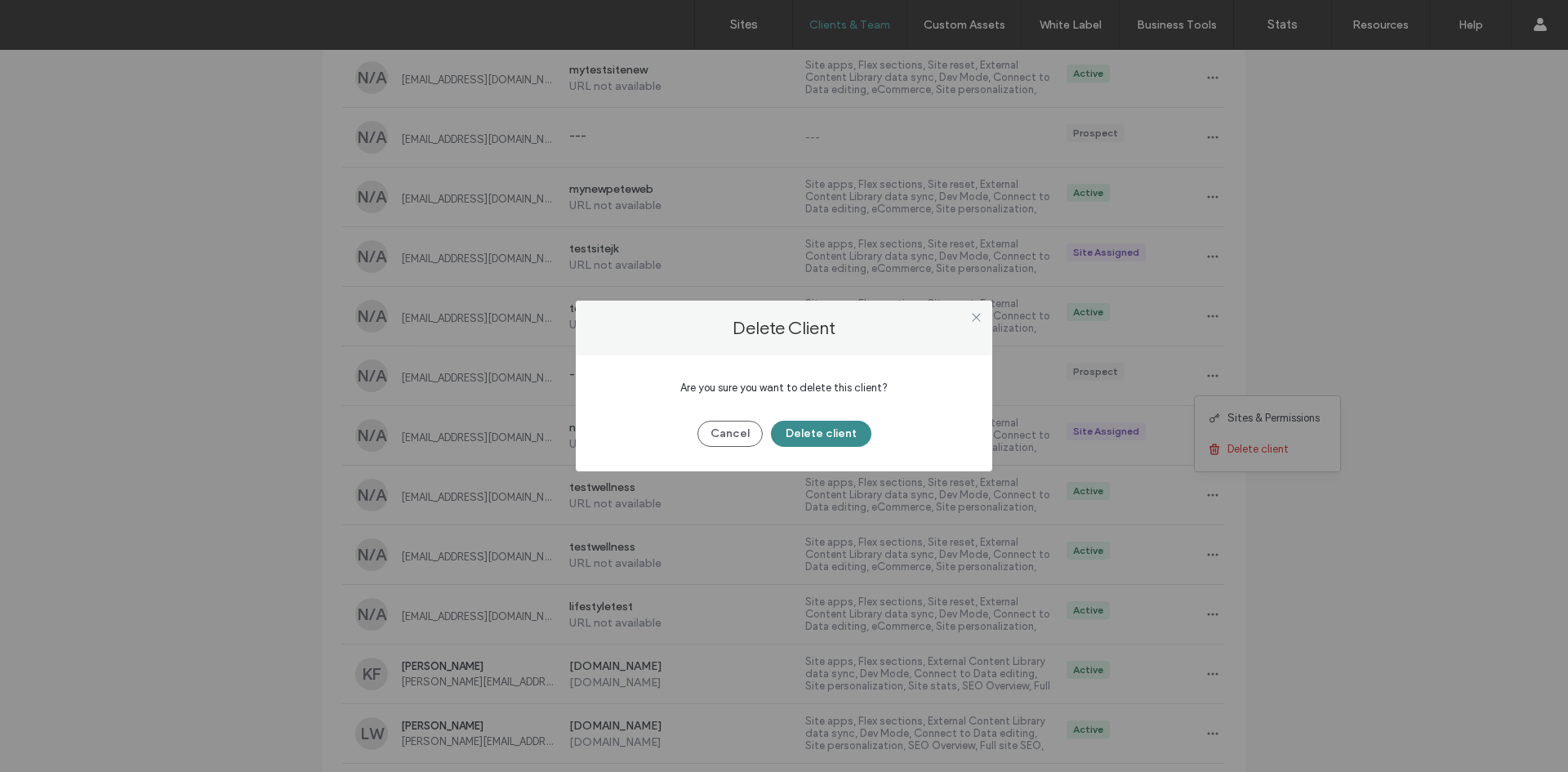
click at [812, 431] on button "Delete client" at bounding box center [821, 433] width 100 height 26
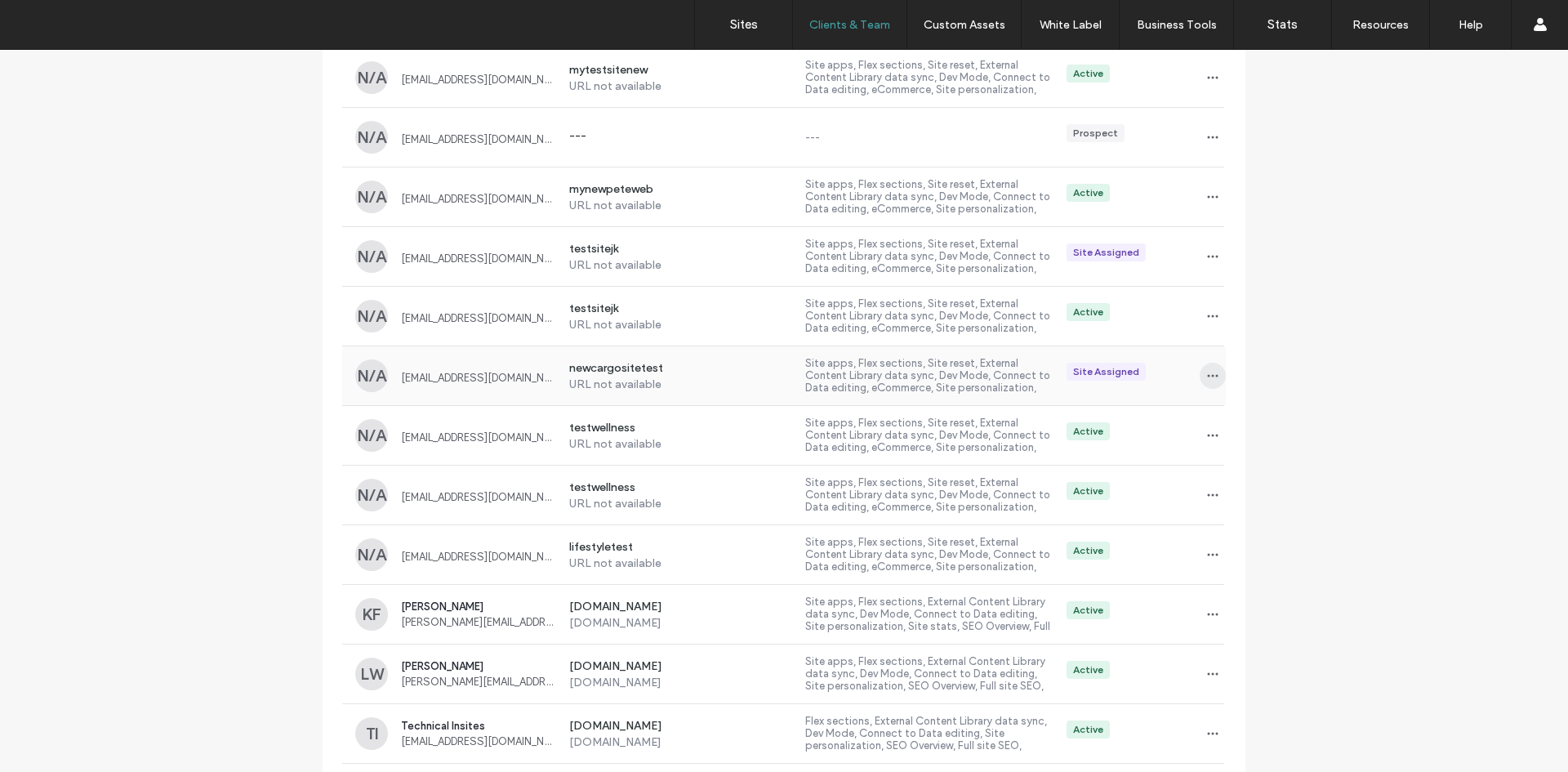
click at [1213, 373] on icon "button" at bounding box center [1212, 375] width 13 height 13
click at [1222, 473] on span at bounding box center [1217, 479] width 20 height 18
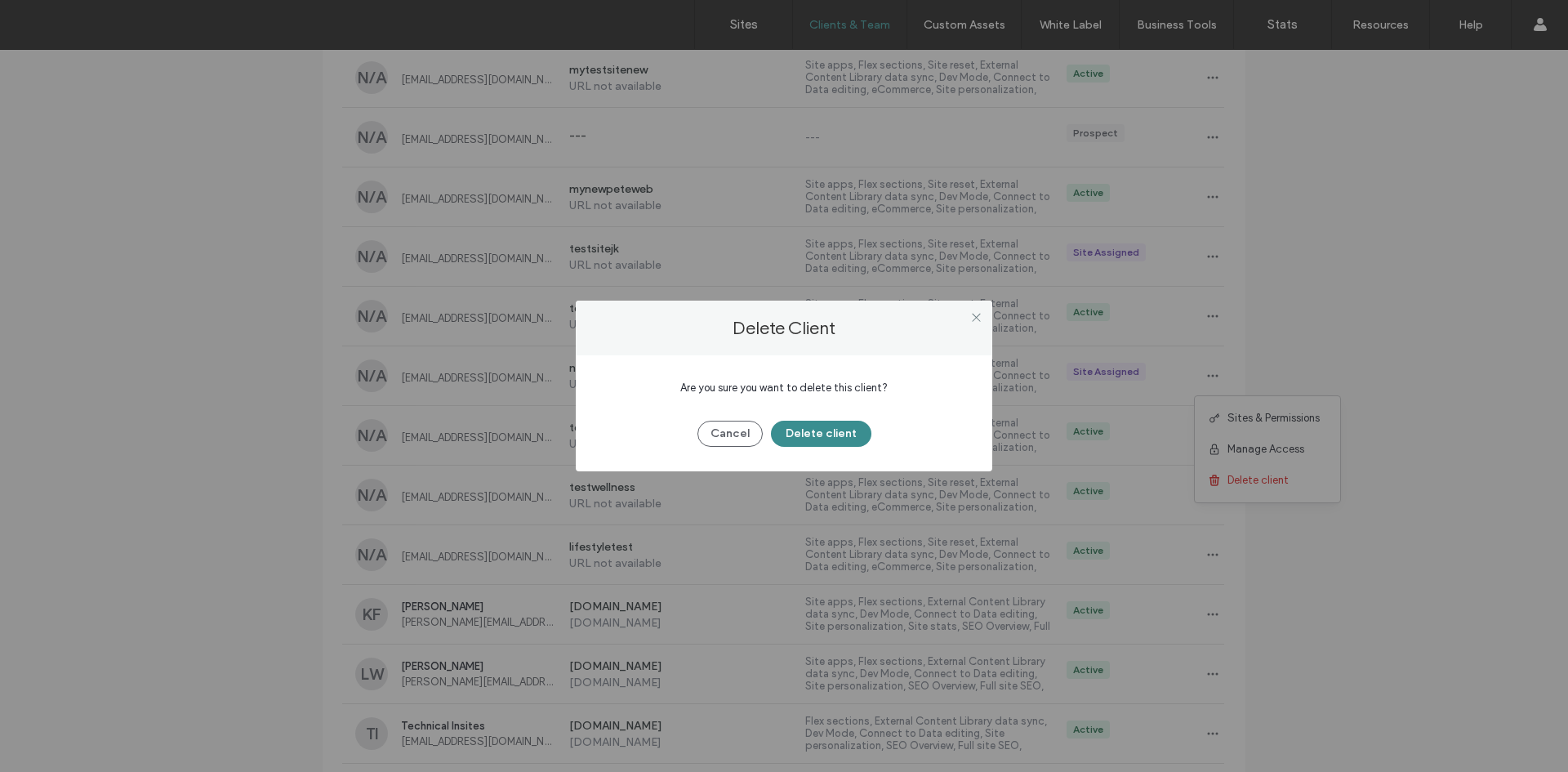
click at [828, 431] on button "Delete client" at bounding box center [821, 433] width 100 height 26
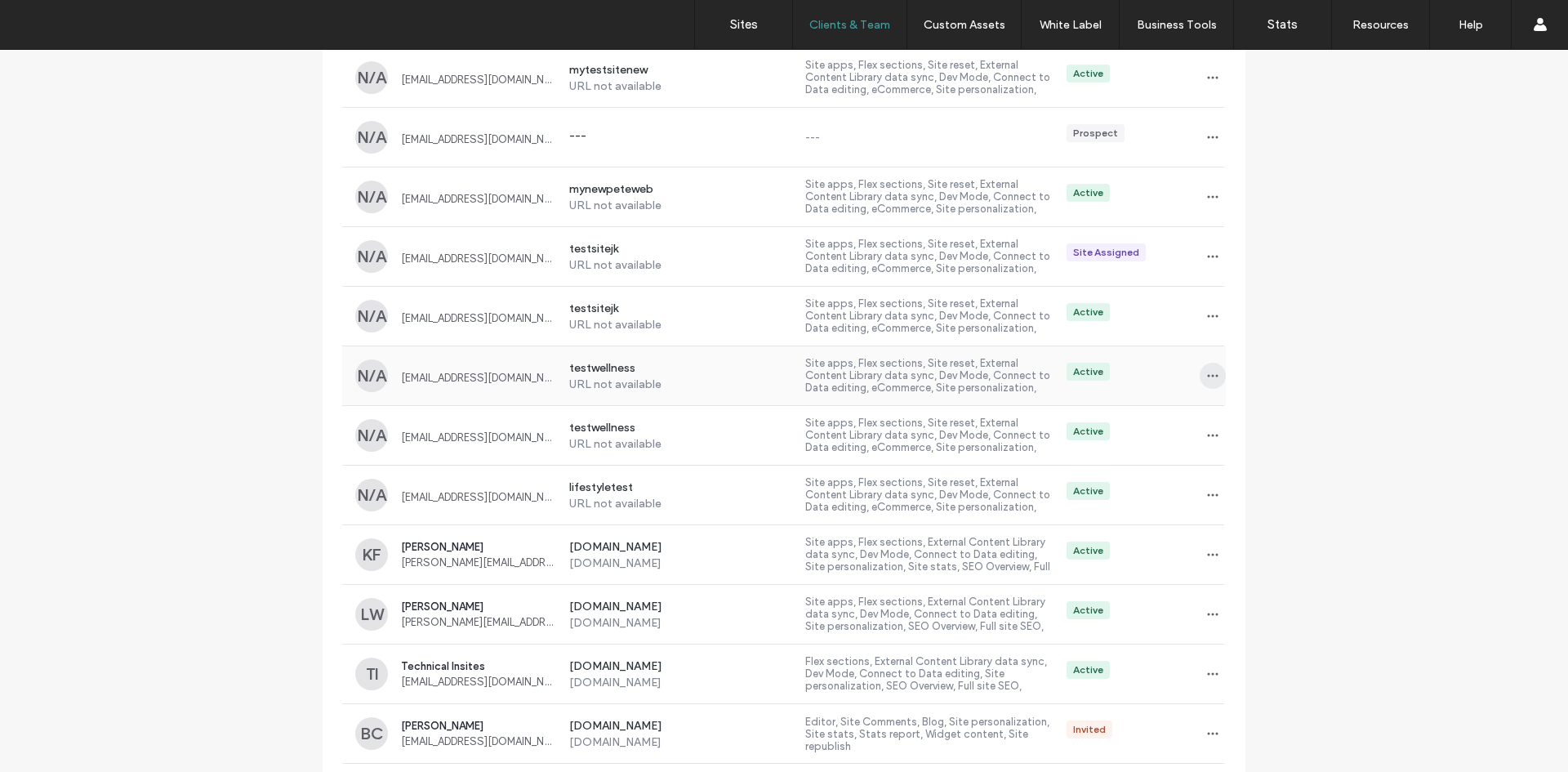
click at [1209, 377] on icon "button" at bounding box center [1212, 375] width 13 height 13
click at [1234, 472] on span "Delete client" at bounding box center [1257, 479] width 61 height 16
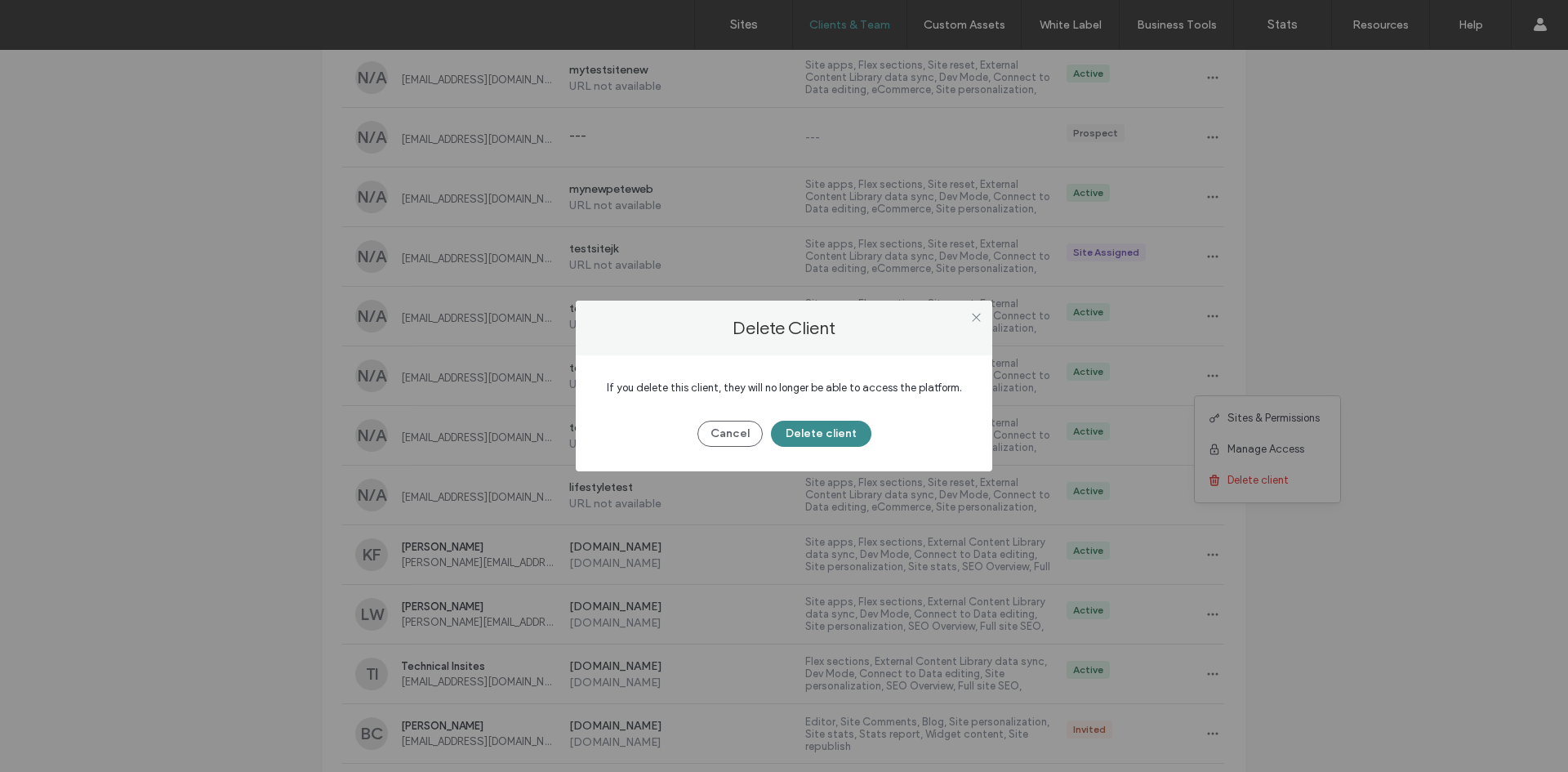
click at [839, 437] on button "Delete client" at bounding box center [821, 433] width 100 height 26
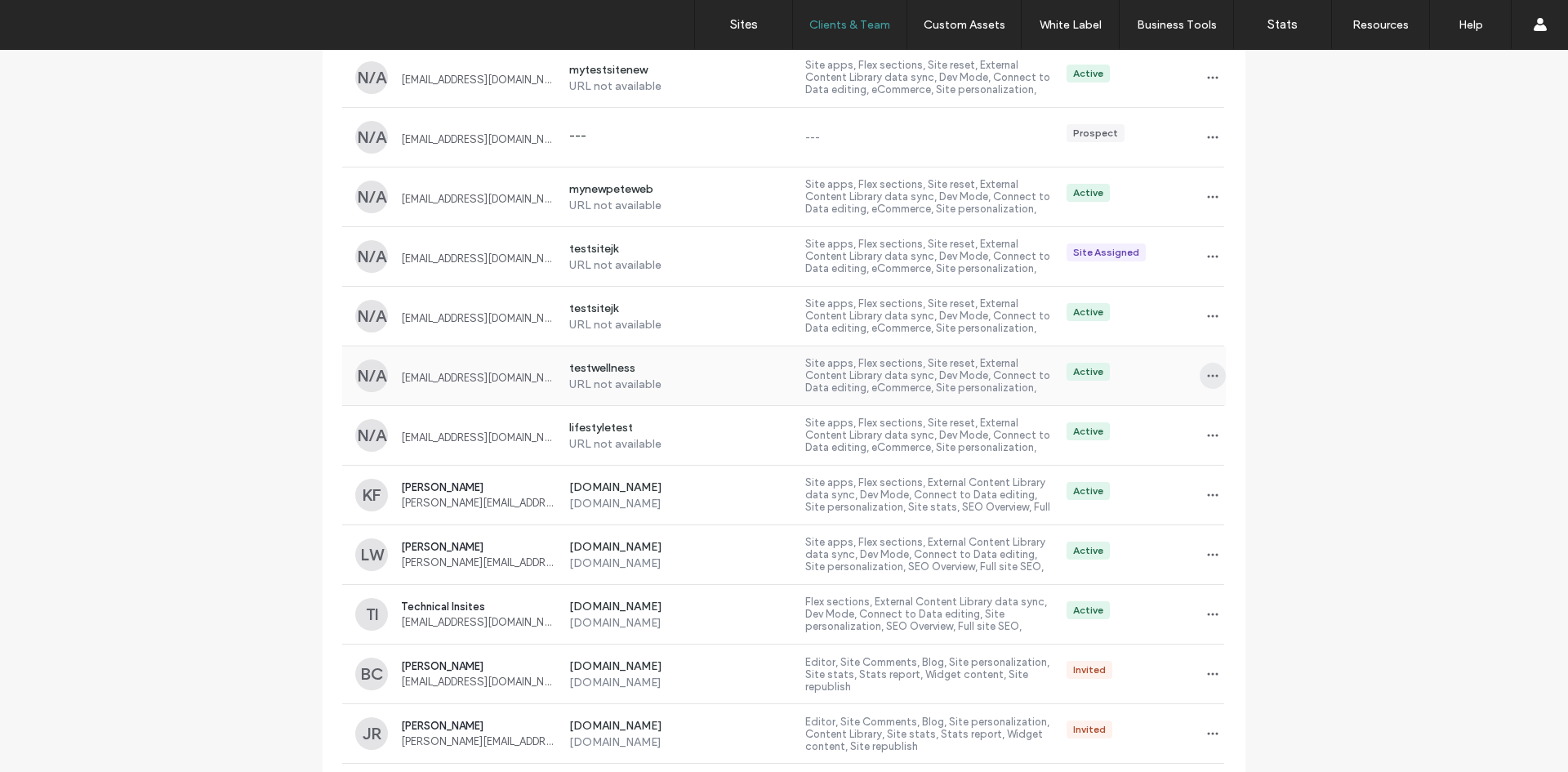
click at [1214, 371] on span "button" at bounding box center [1212, 376] width 26 height 26
click at [1226, 479] on span at bounding box center [1217, 479] width 20 height 18
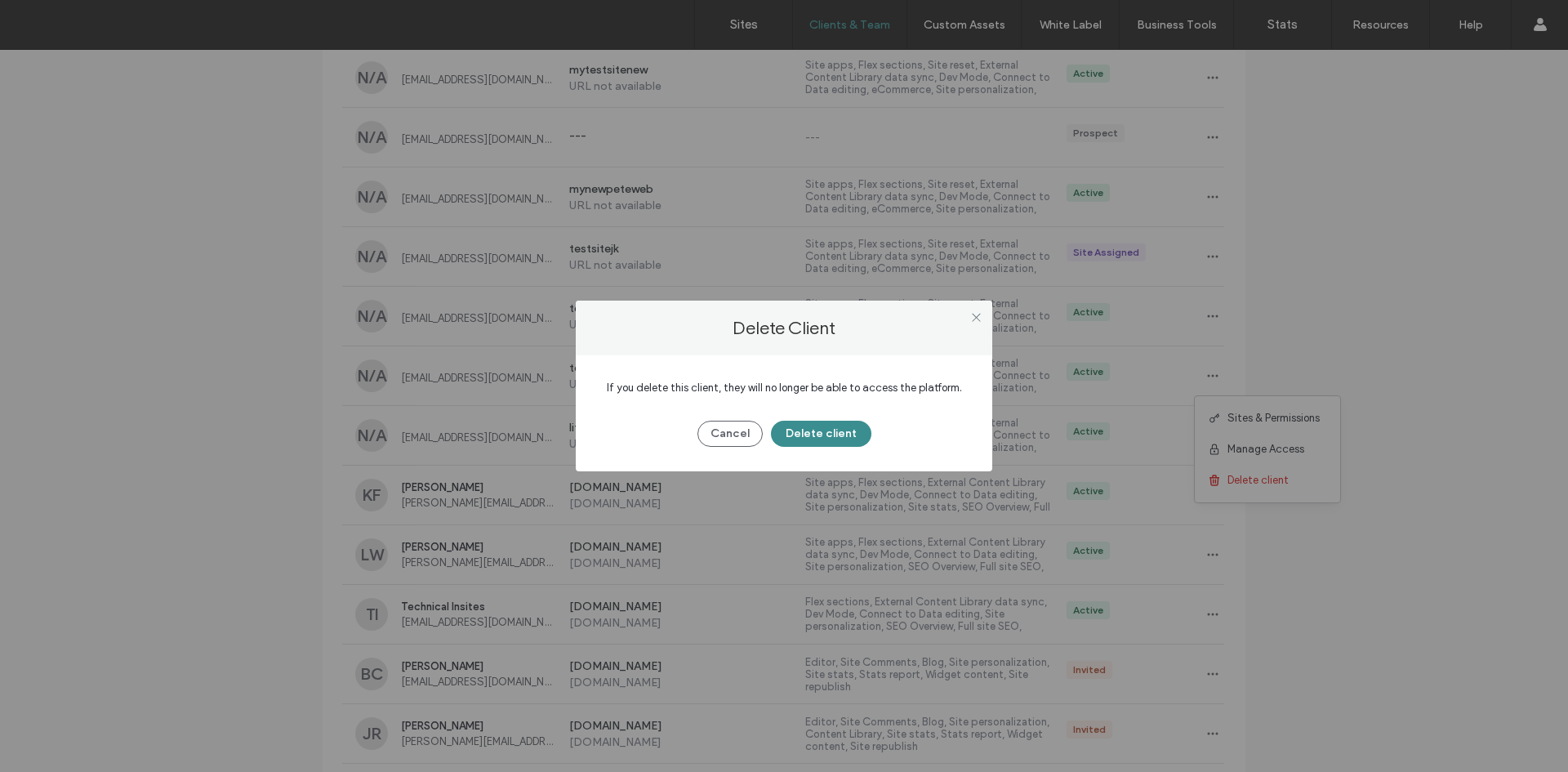
click at [816, 426] on button "Delete client" at bounding box center [821, 433] width 100 height 26
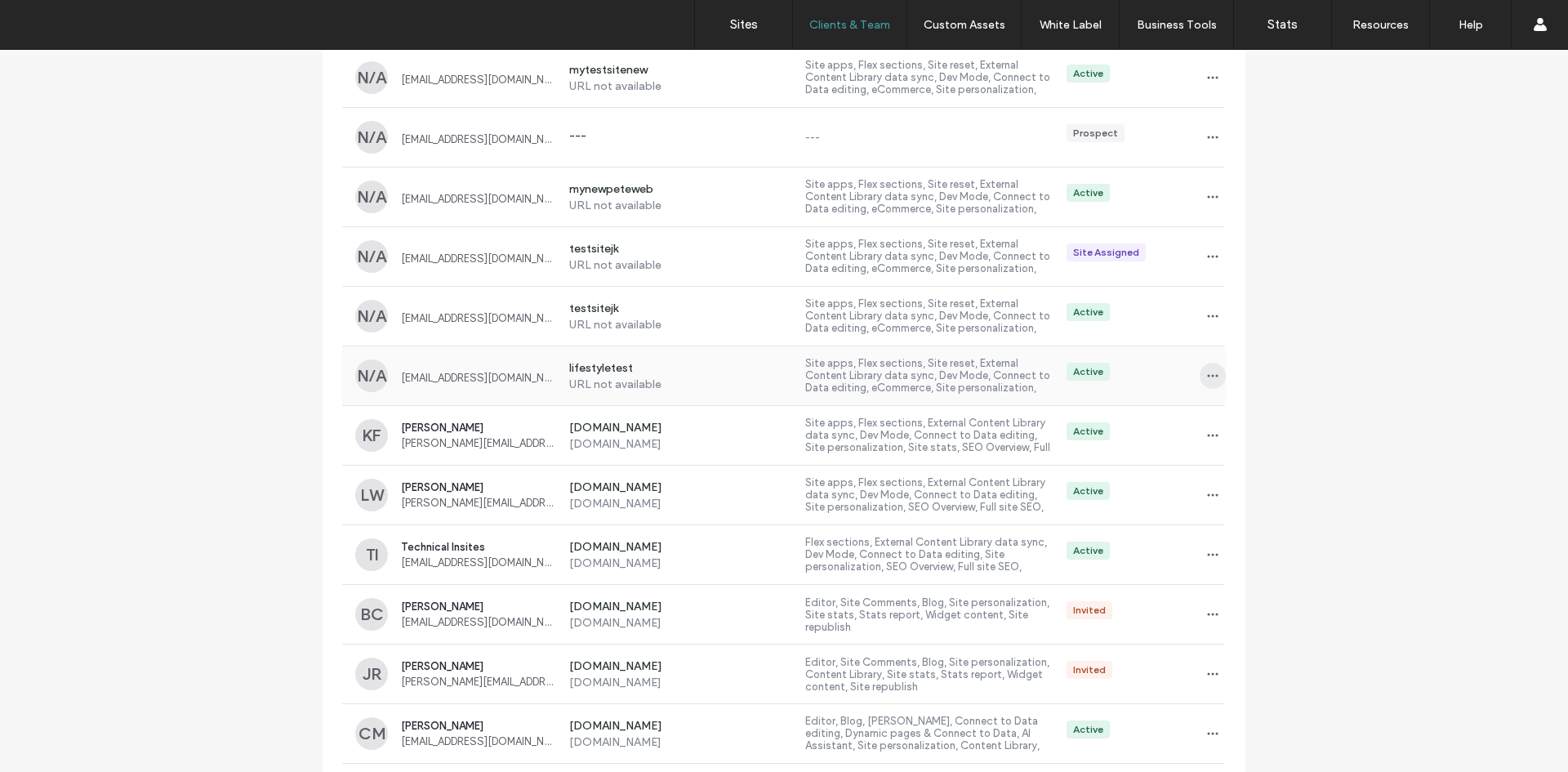
click at [1211, 376] on use "button" at bounding box center [1213, 376] width 10 height 3
click at [1238, 479] on span "Delete client" at bounding box center [1257, 479] width 61 height 16
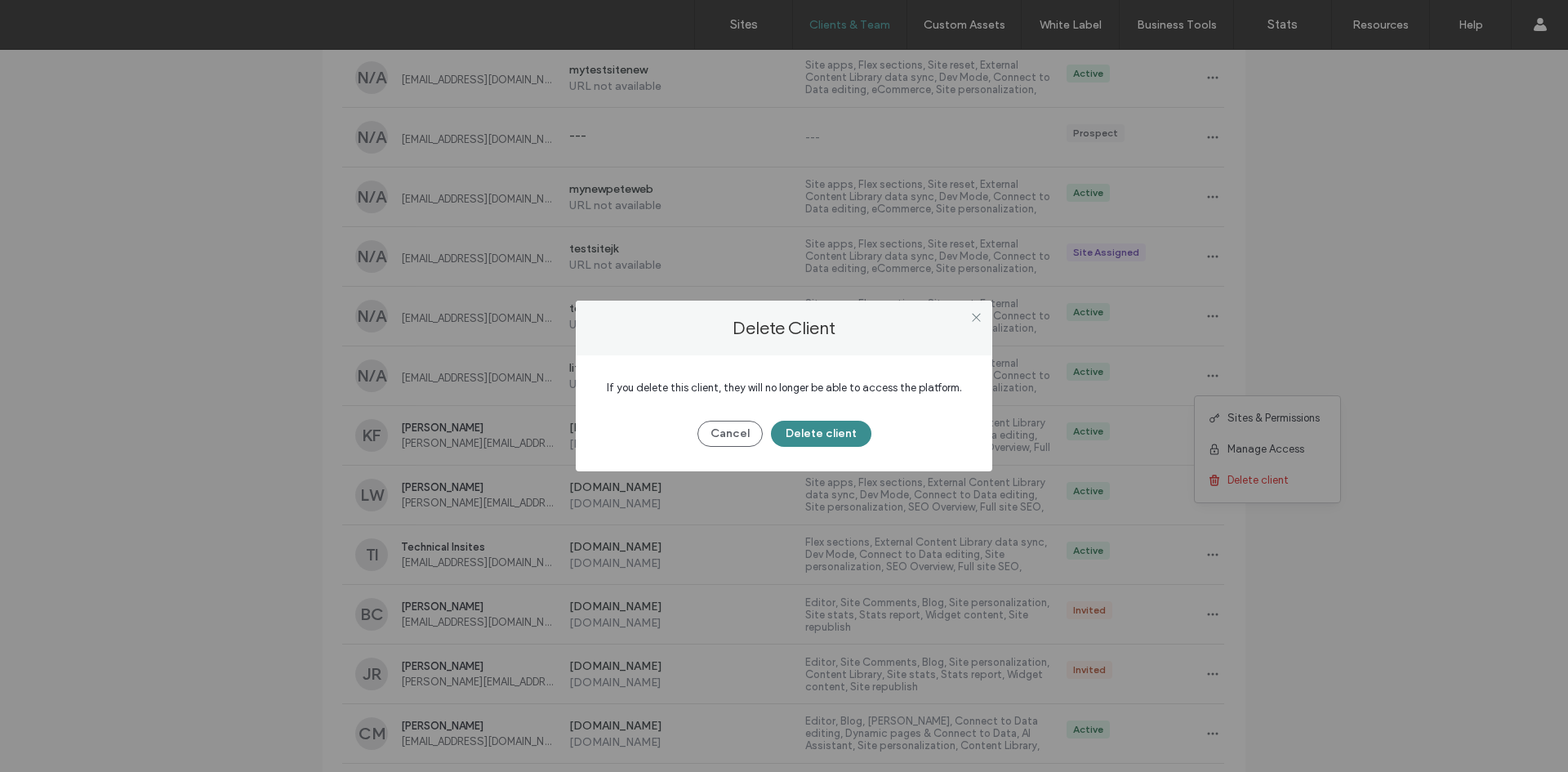
click at [820, 430] on button "Delete client" at bounding box center [821, 433] width 100 height 26
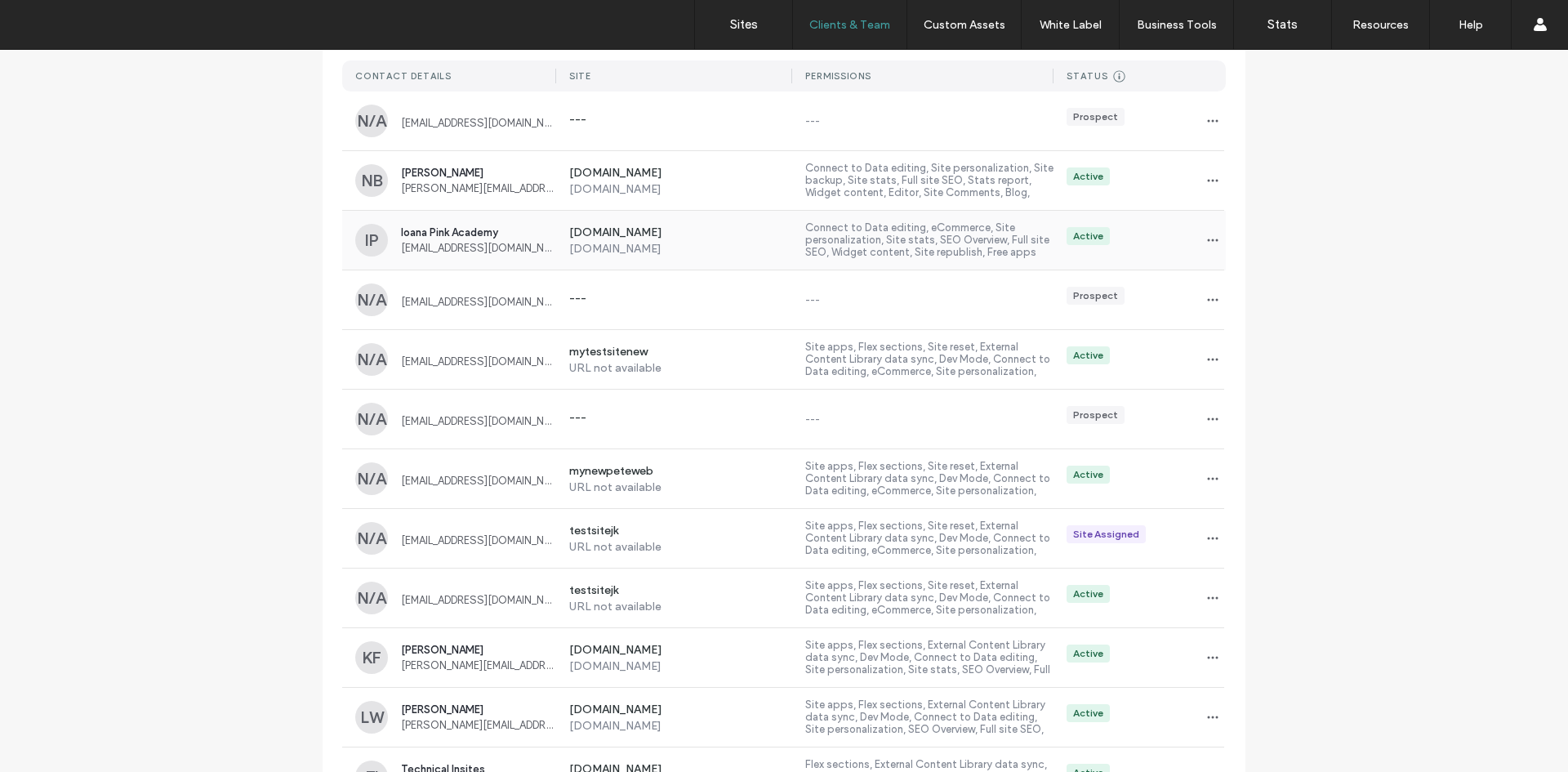
scroll to position [223, 0]
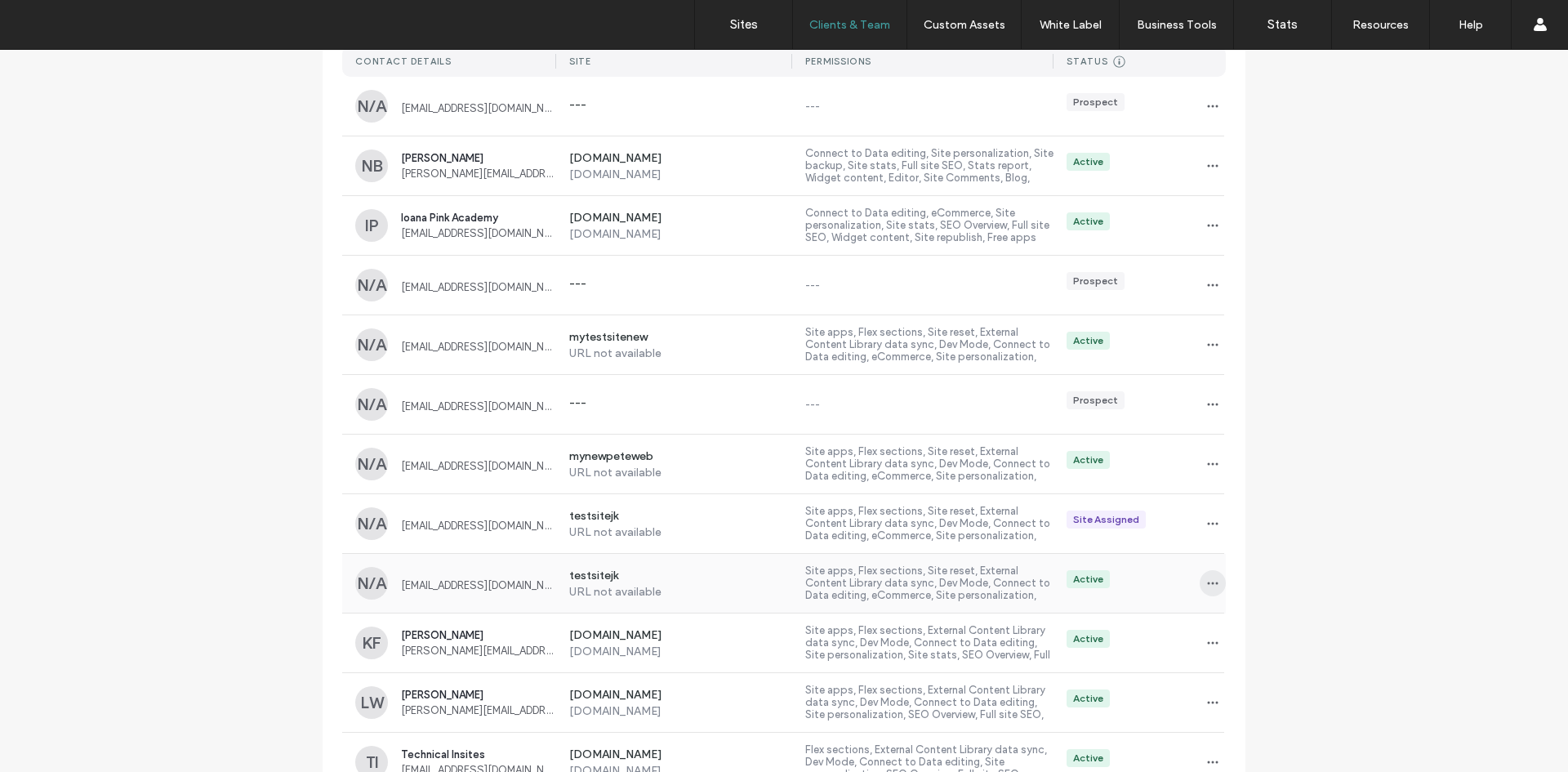
click at [1208, 586] on icon "button" at bounding box center [1212, 582] width 13 height 13
click at [1245, 688] on span "Delete client" at bounding box center [1257, 687] width 61 height 16
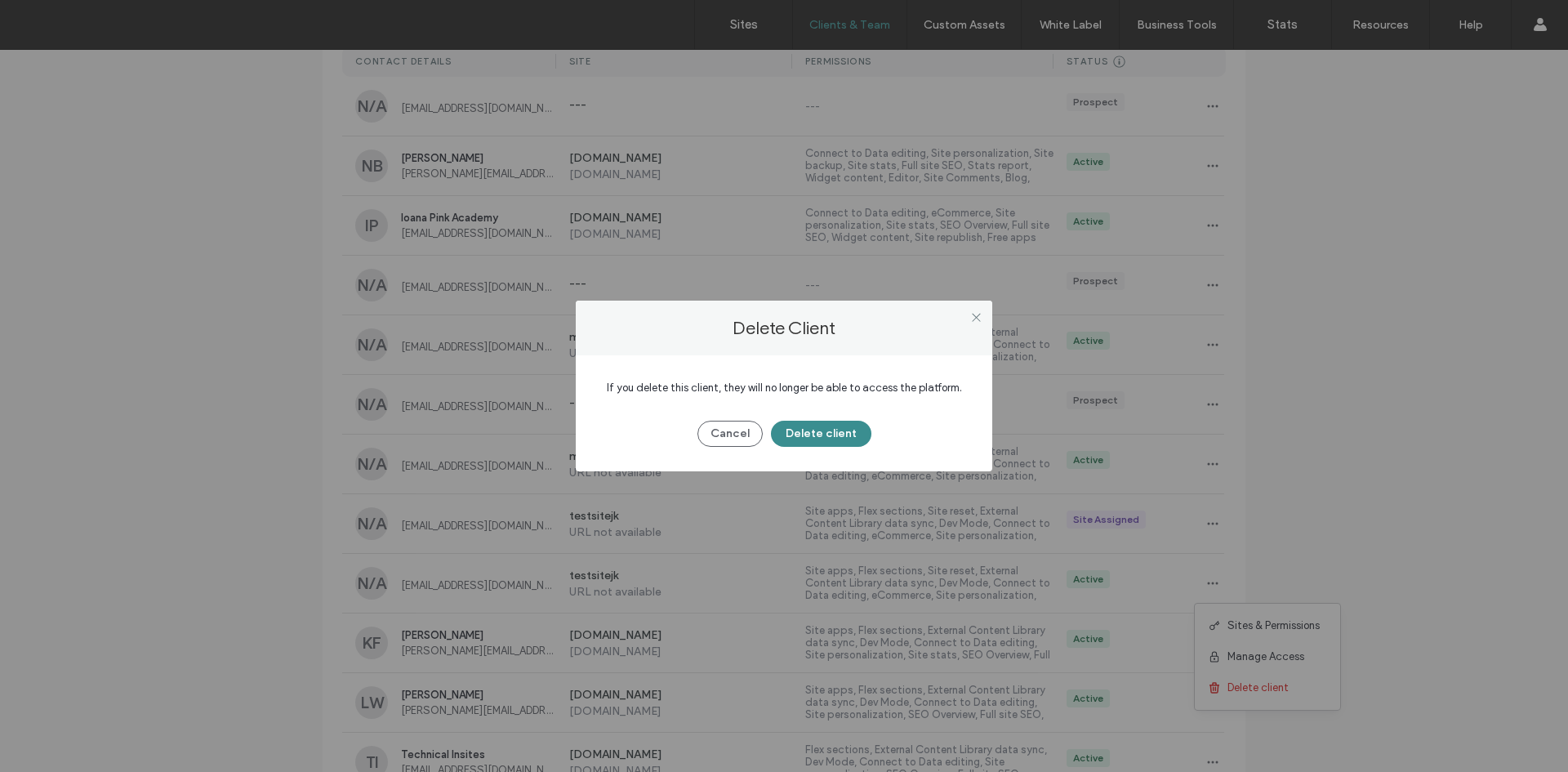
click at [824, 429] on button "Delete client" at bounding box center [821, 433] width 100 height 26
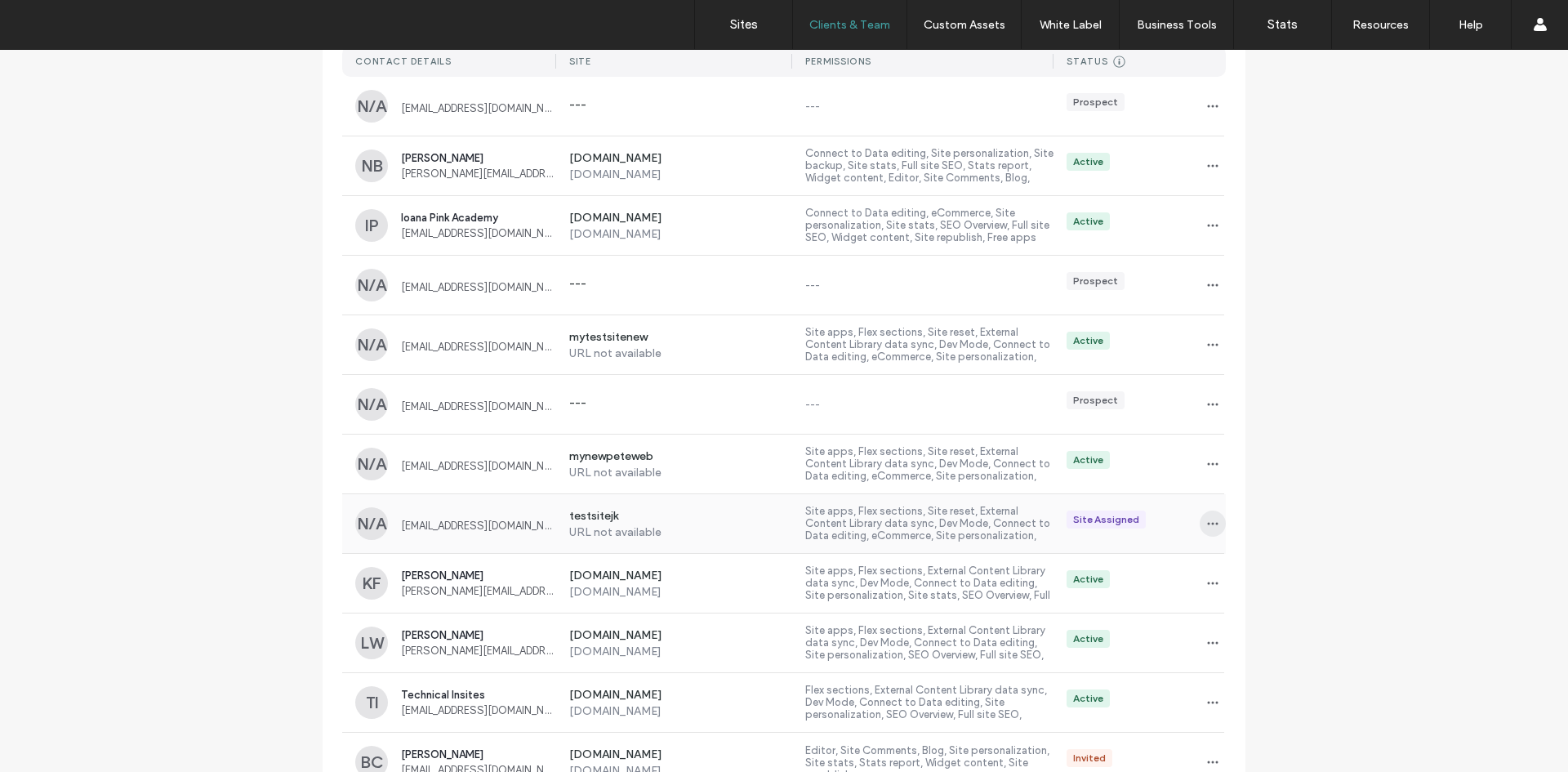
click at [1206, 522] on icon "button" at bounding box center [1212, 523] width 13 height 13
click at [1266, 630] on span "Delete client" at bounding box center [1257, 628] width 61 height 16
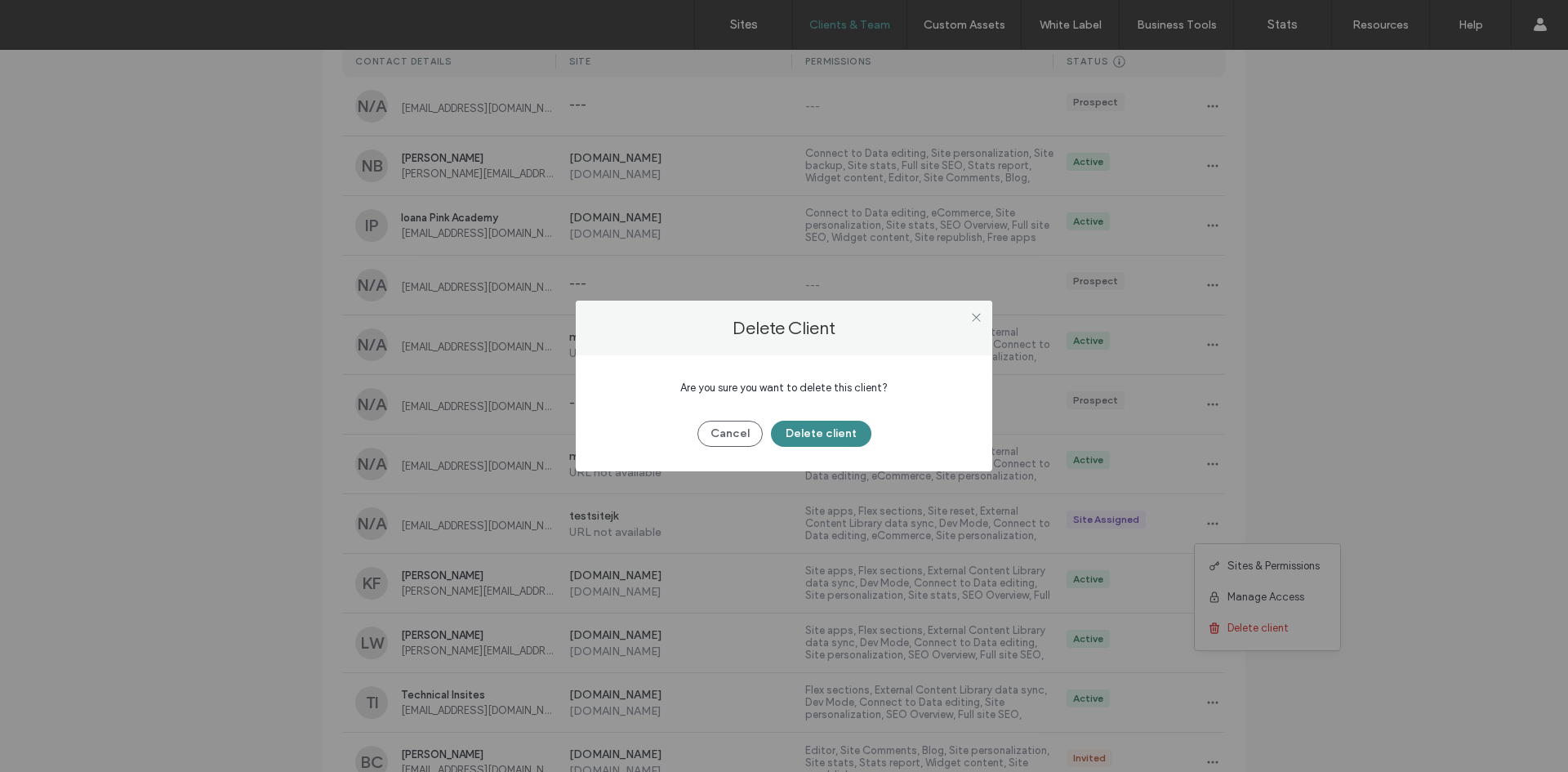
click at [813, 428] on button "Delete client" at bounding box center [821, 433] width 100 height 26
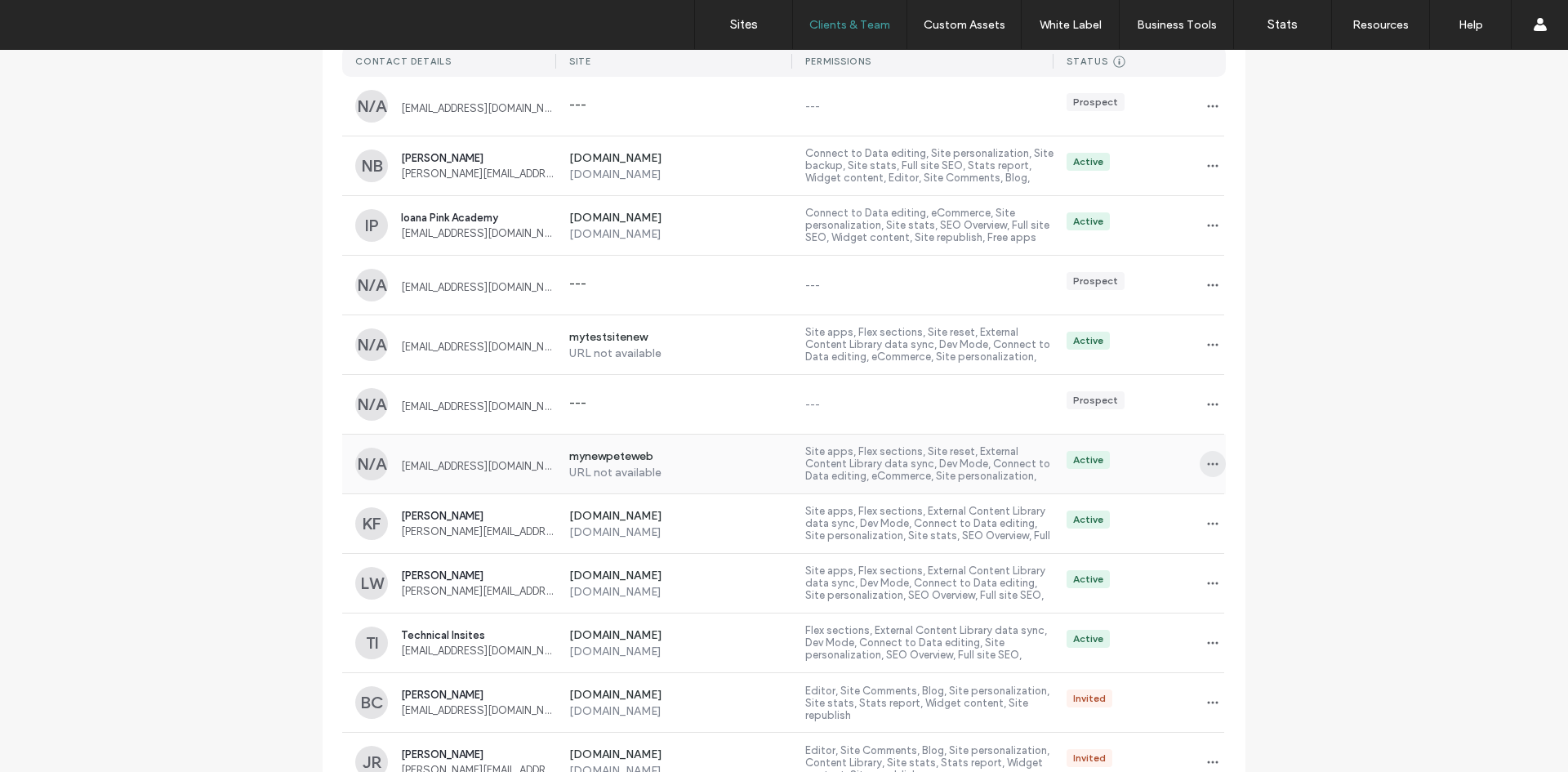
click at [1209, 463] on icon "button" at bounding box center [1212, 463] width 13 height 13
click at [1282, 504] on span "Sites & Permissions" at bounding box center [1274, 506] width 93 height 16
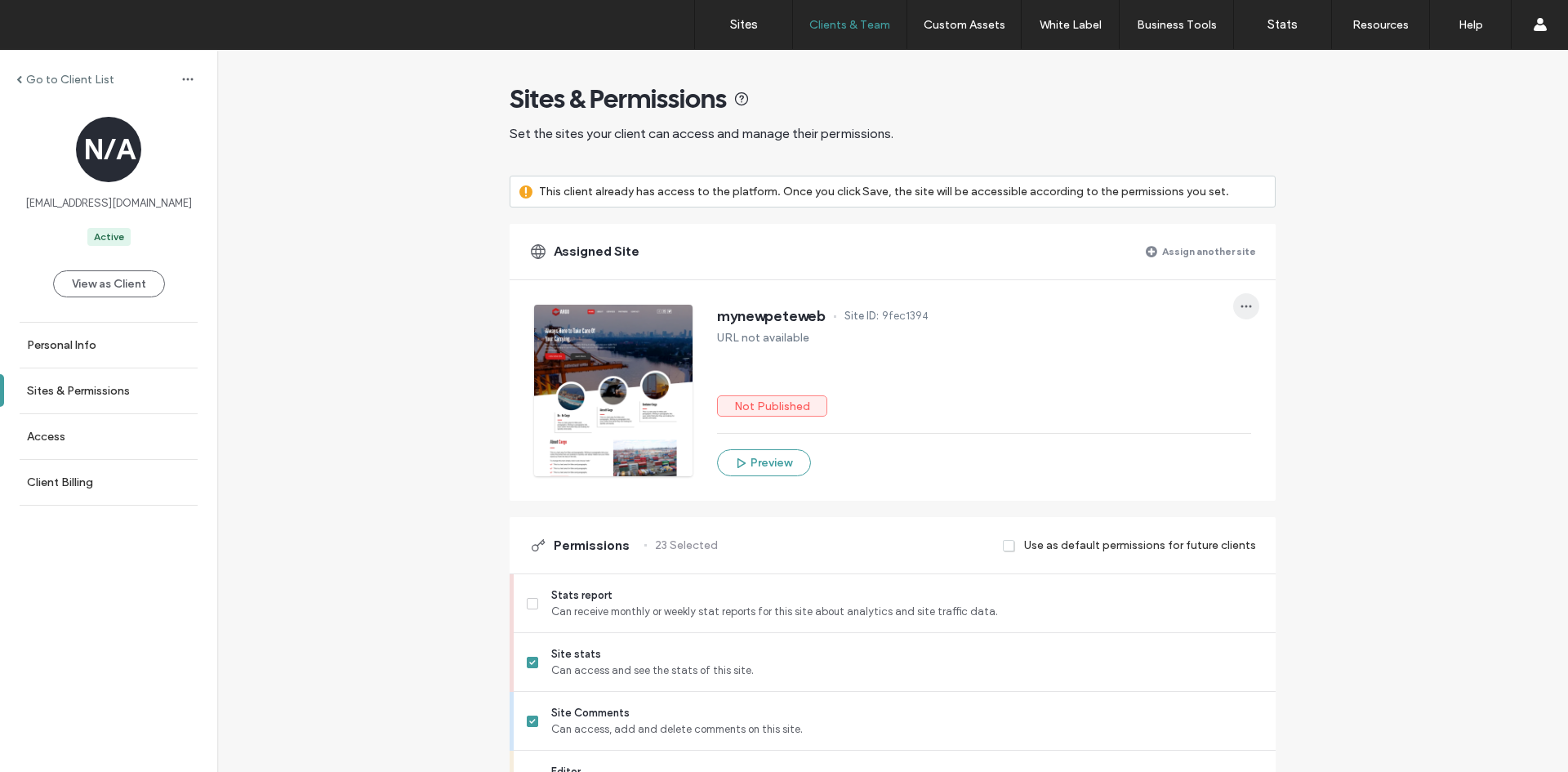
click at [1246, 307] on icon "button" at bounding box center [1245, 305] width 13 height 13
click at [1282, 356] on span "Unassign site" at bounding box center [1293, 348] width 64 height 16
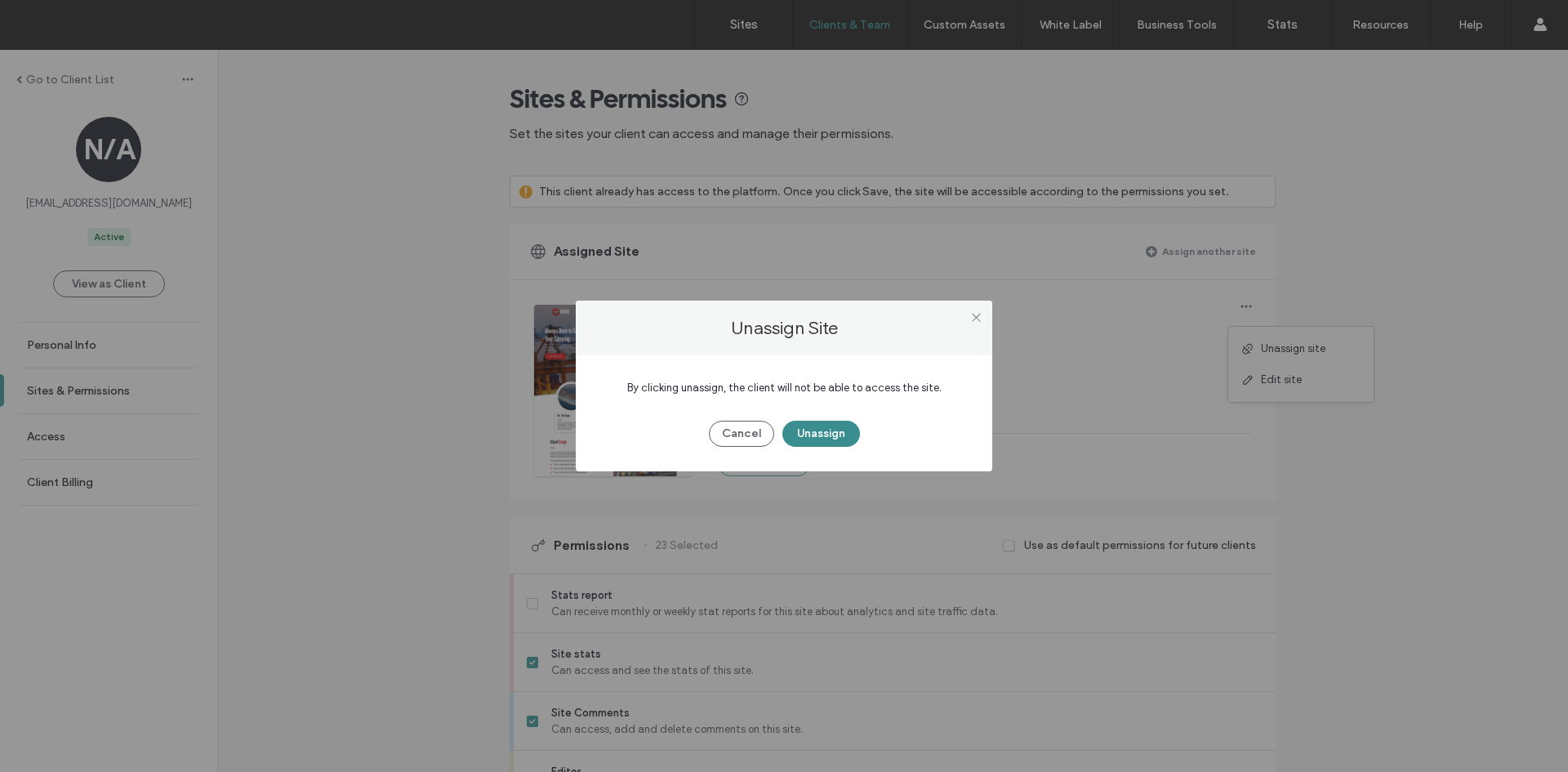
click at [811, 432] on button "Unassign" at bounding box center [821, 433] width 77 height 26
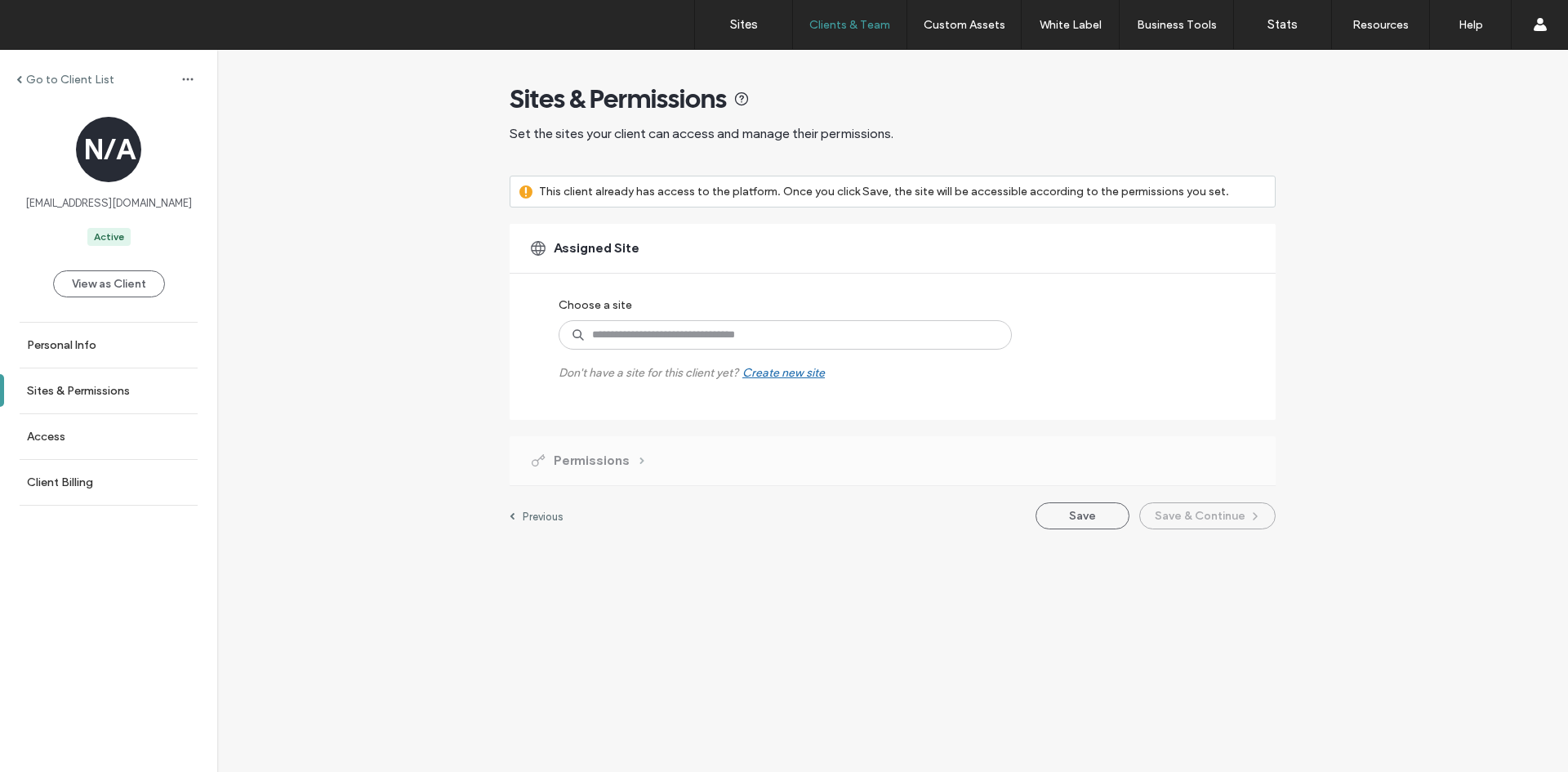
click at [29, 79] on label "Go to Client List" at bounding box center [69, 80] width 88 height 14
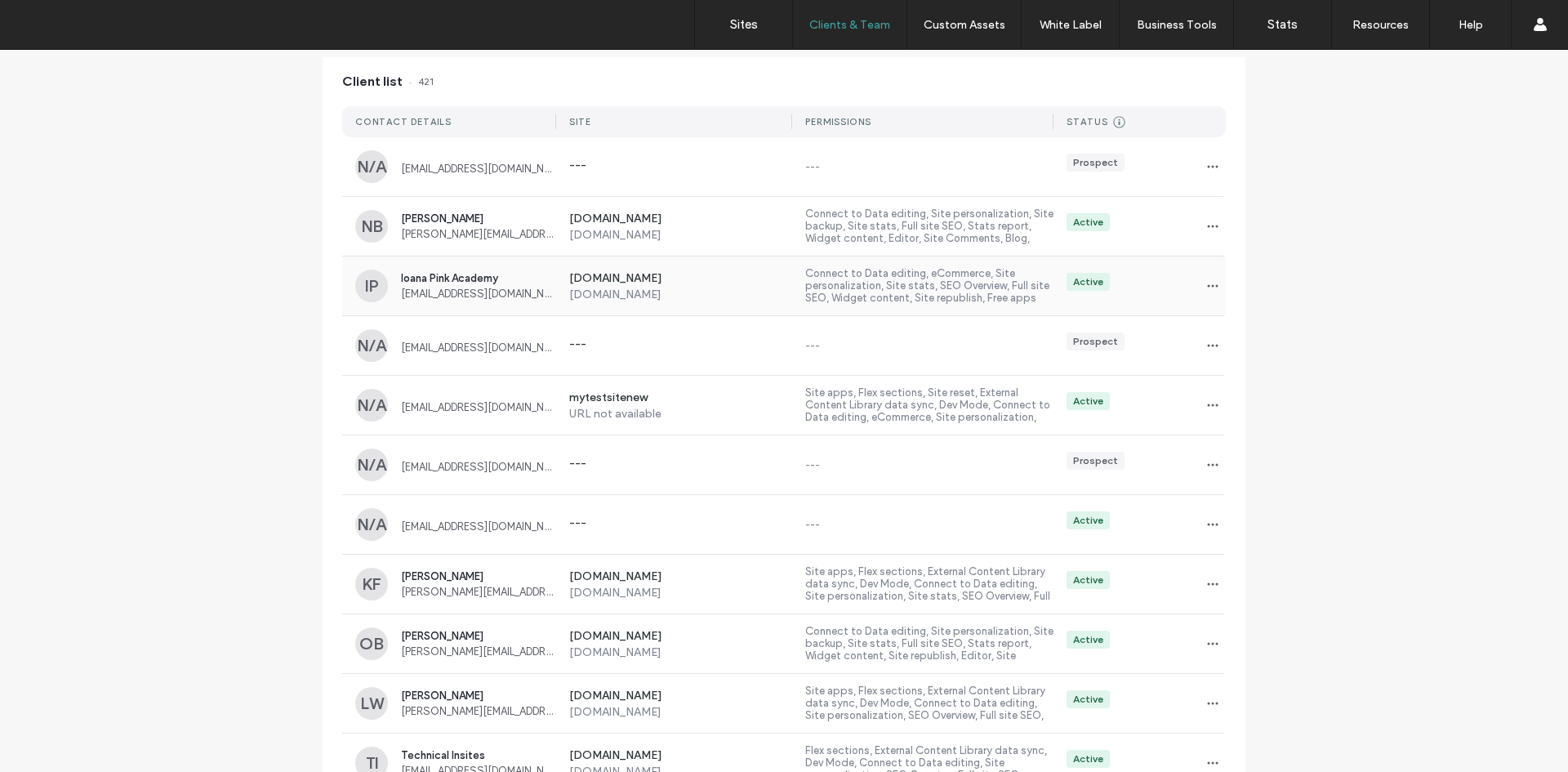
scroll to position [163, 0]
click at [1206, 406] on icon "button" at bounding box center [1212, 404] width 13 height 13
click at [1233, 508] on span "Delete client" at bounding box center [1257, 509] width 61 height 16
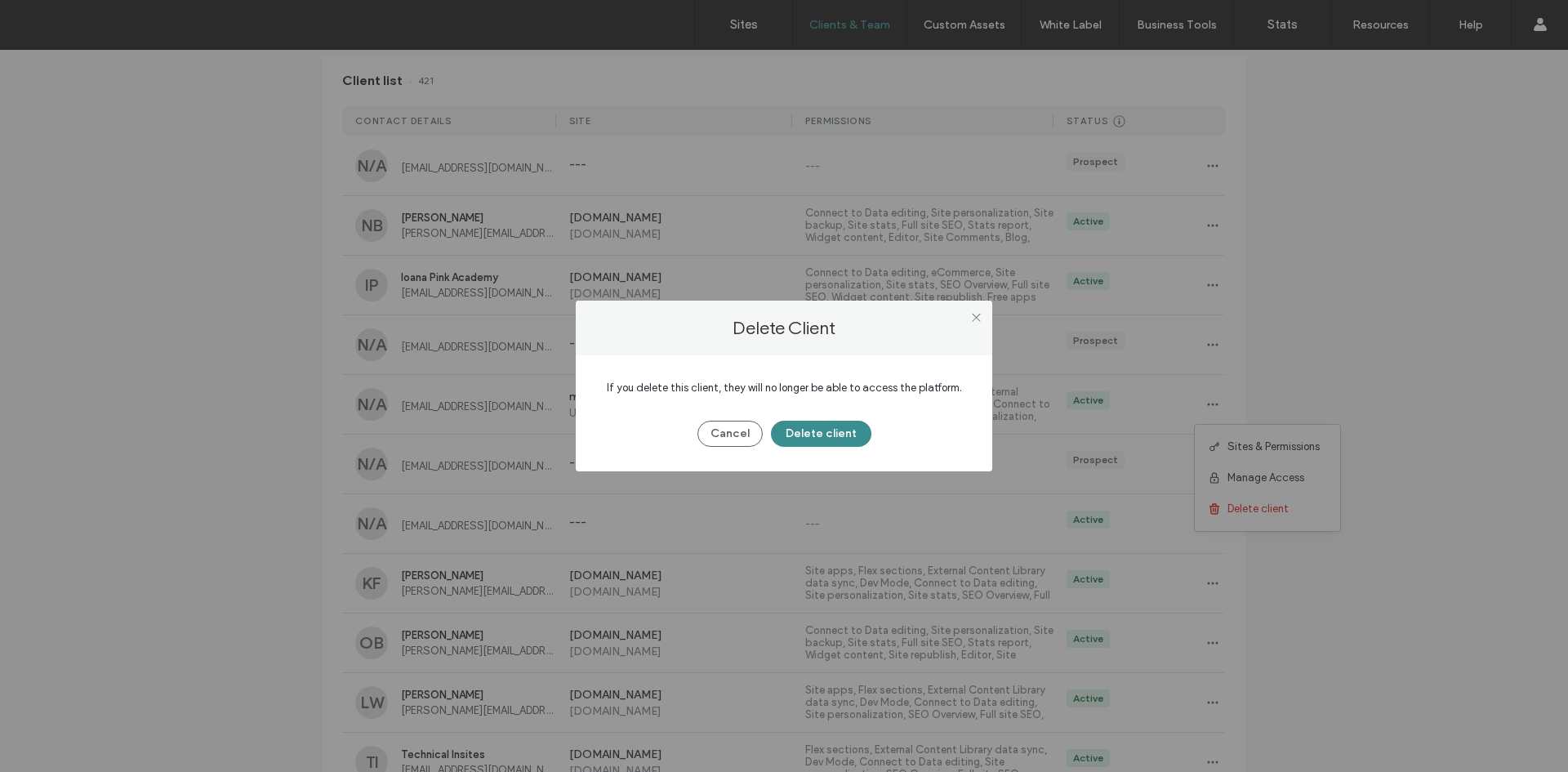
click at [838, 430] on button "Delete client" at bounding box center [821, 433] width 100 height 26
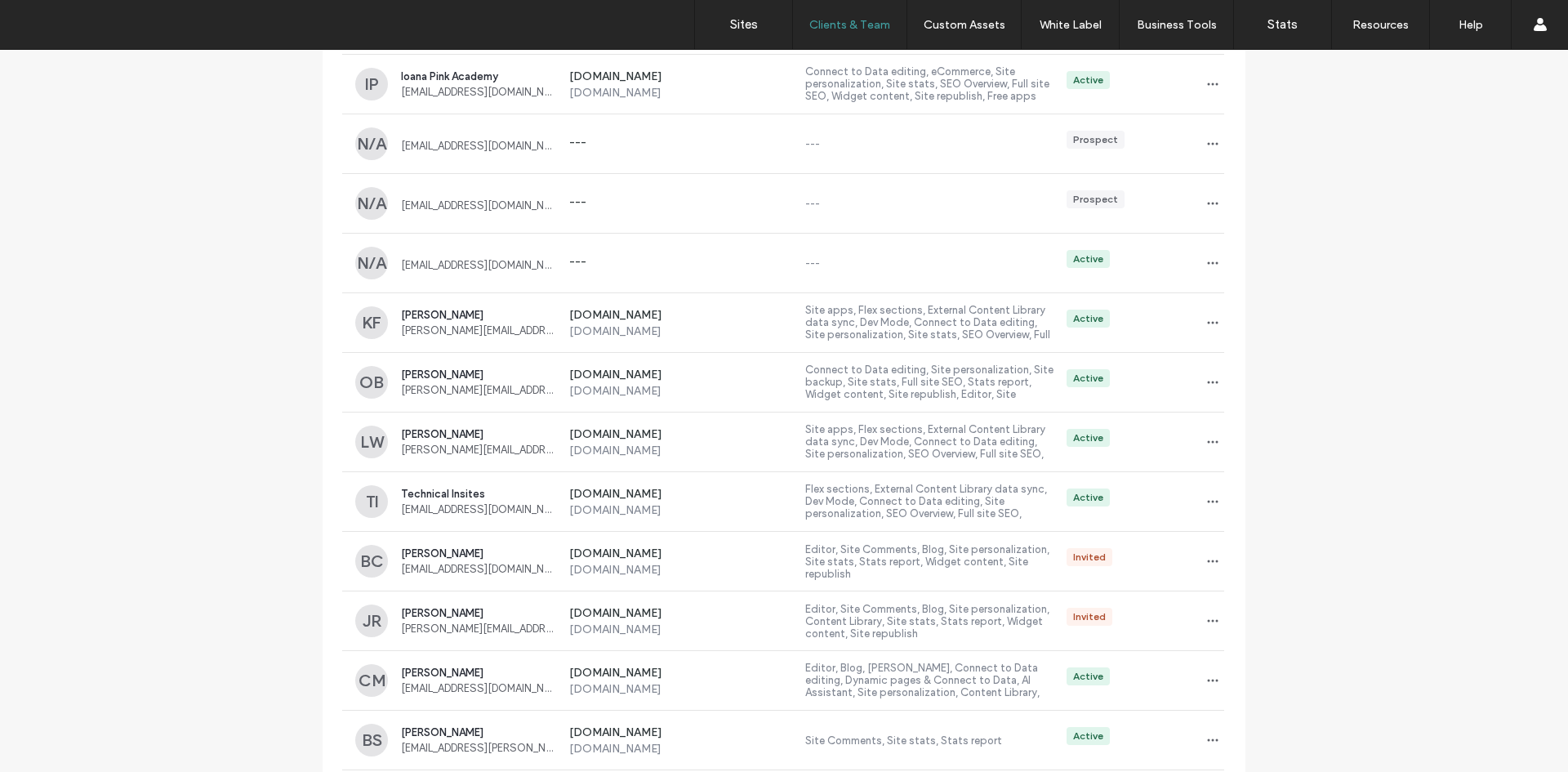
scroll to position [0, 0]
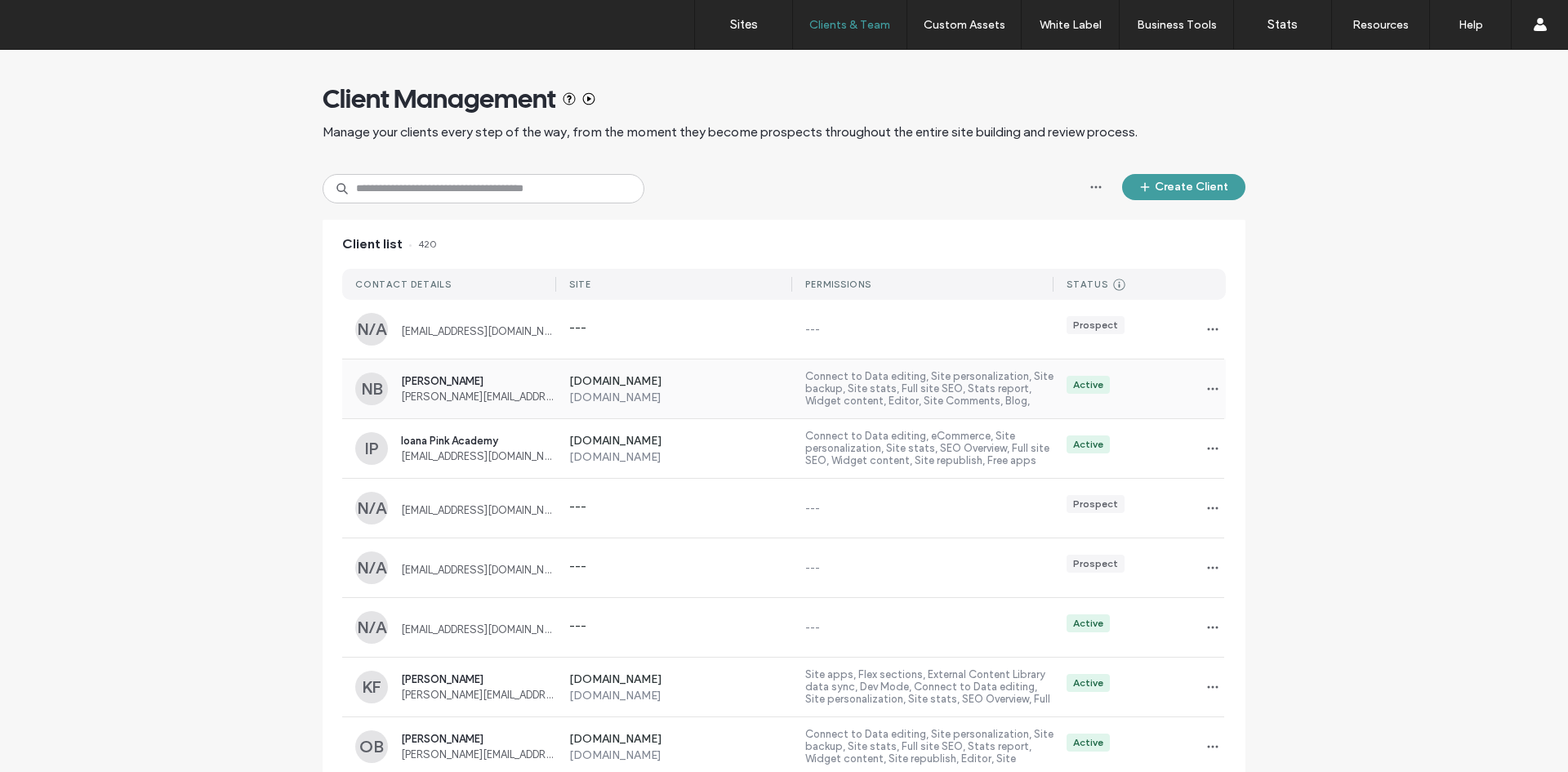
click at [918, 390] on label "Connect to Data editing, Site personalization, Site backup, Site stats, Full si…" at bounding box center [929, 389] width 248 height 38
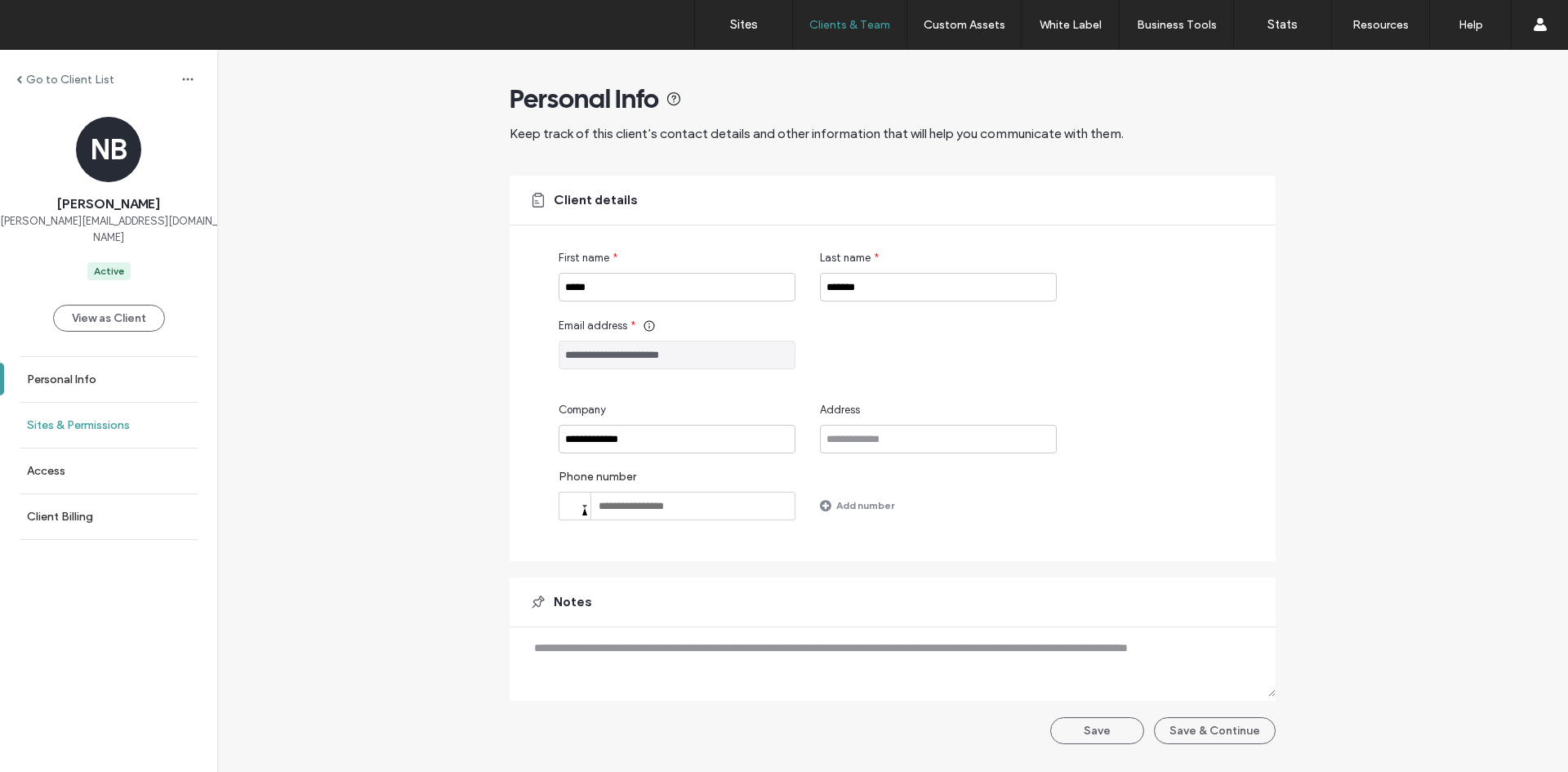
click at [59, 418] on label "Sites & Permissions" at bounding box center [78, 425] width 103 height 14
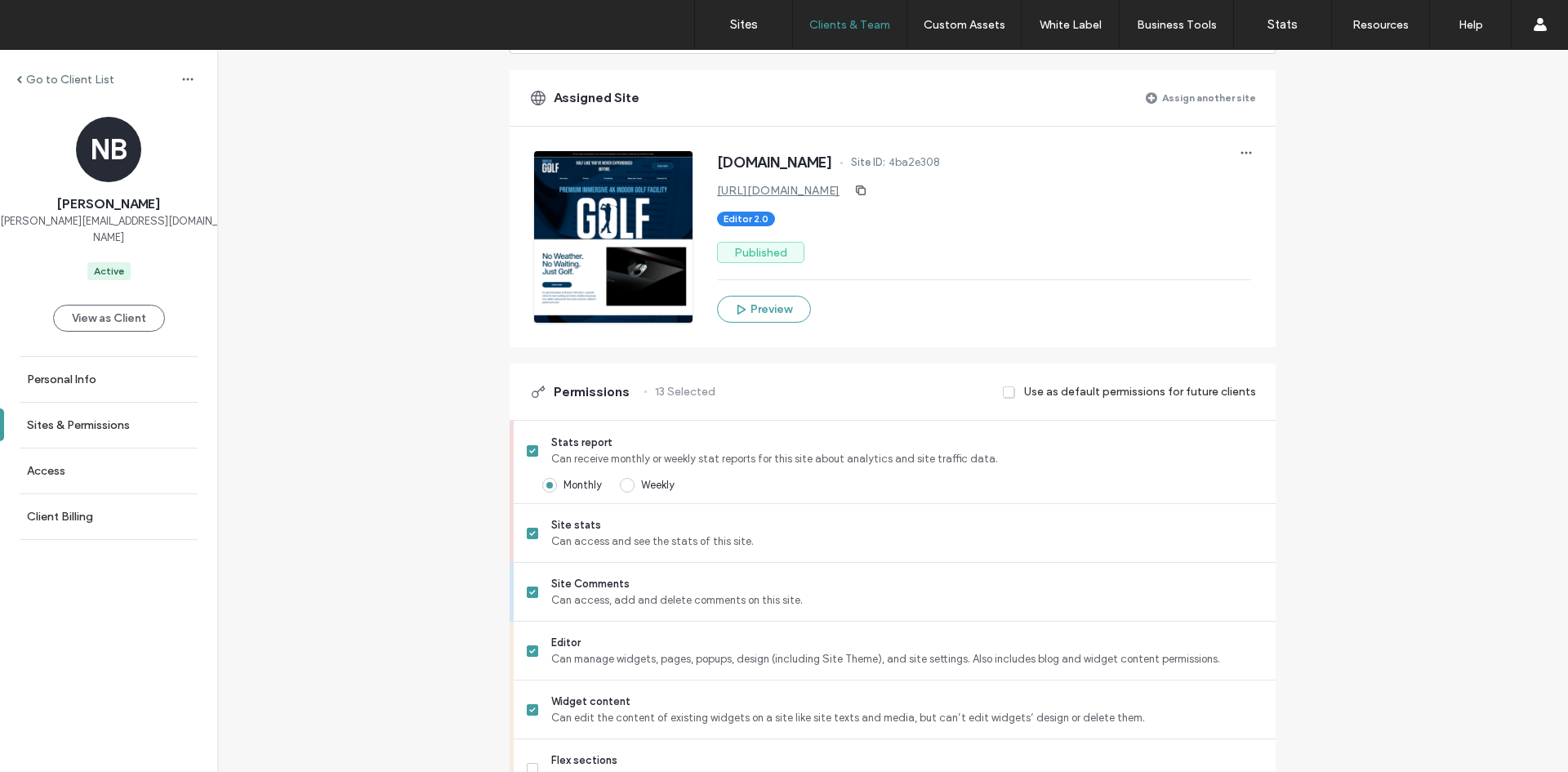
scroll to position [163, 0]
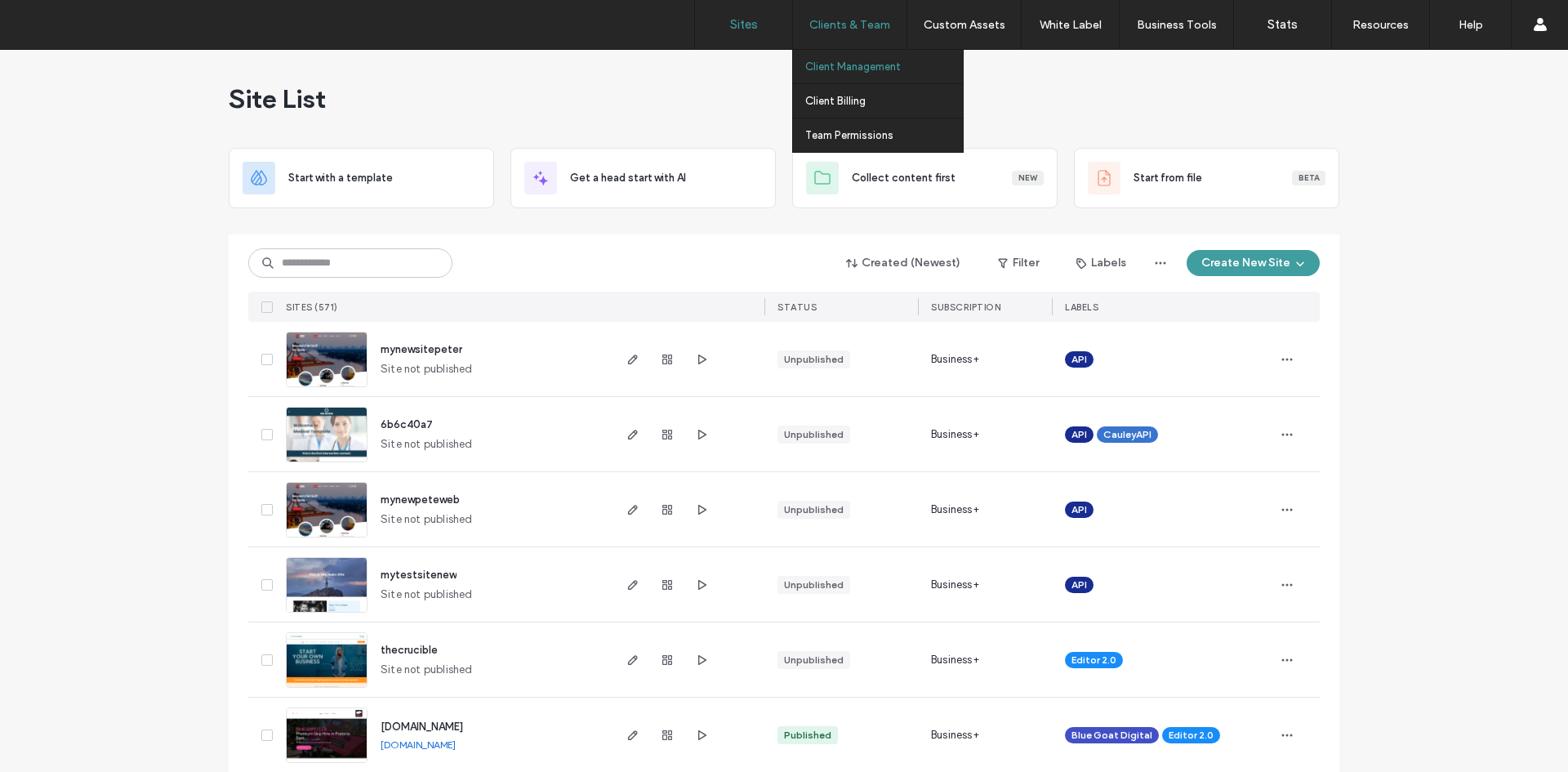
click at [875, 72] on label "Client Management" at bounding box center [853, 66] width 95 height 12
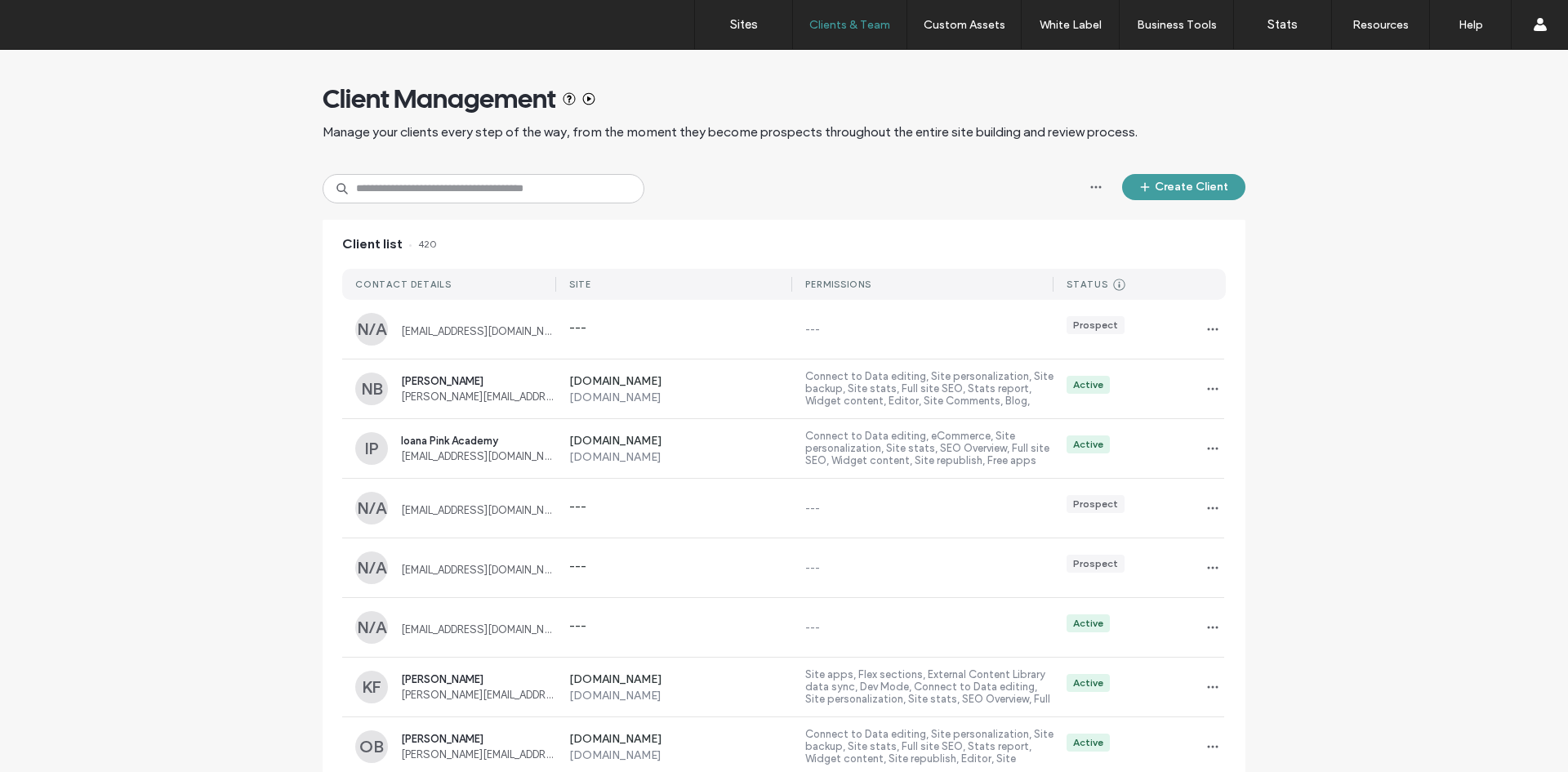
click at [190, 315] on div "Client Management Manage your clients every step of the way, from the moment th…" at bounding box center [784, 778] width 1568 height 1457
